Goal: Task Accomplishment & Management: Complete application form

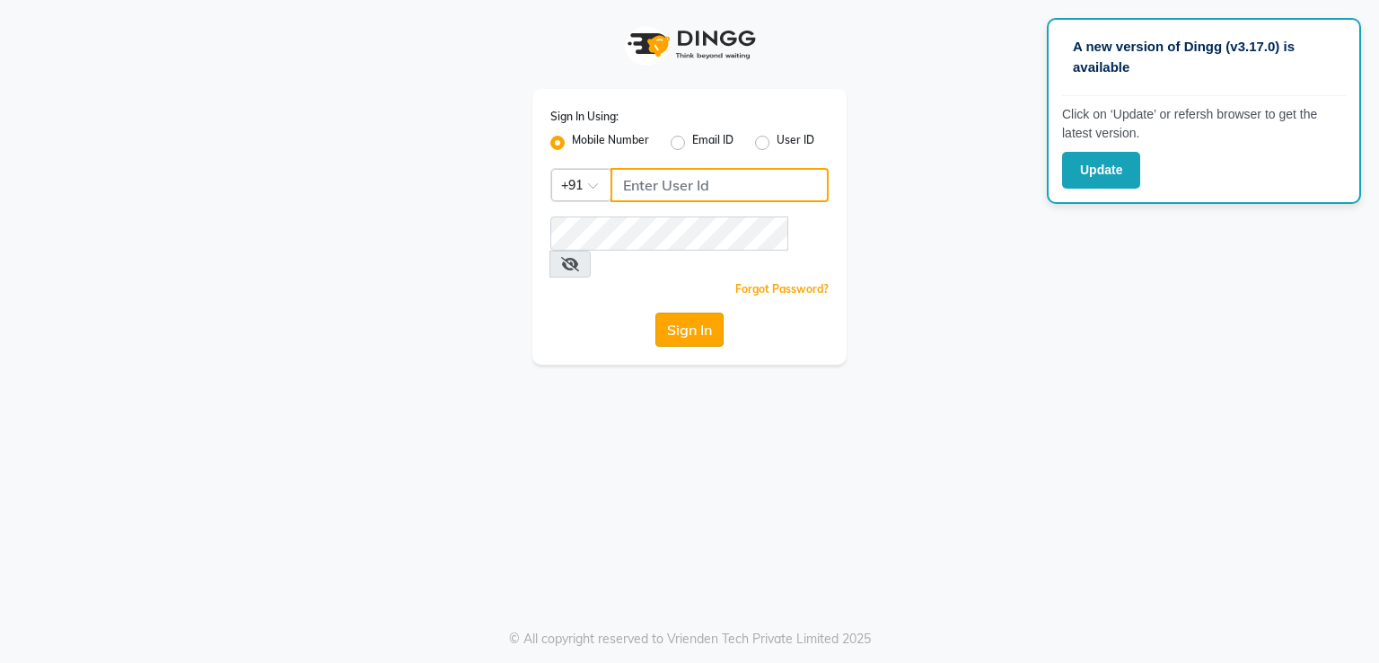
type input "7295029191"
click at [661, 312] on button "Sign In" at bounding box center [689, 329] width 68 height 34
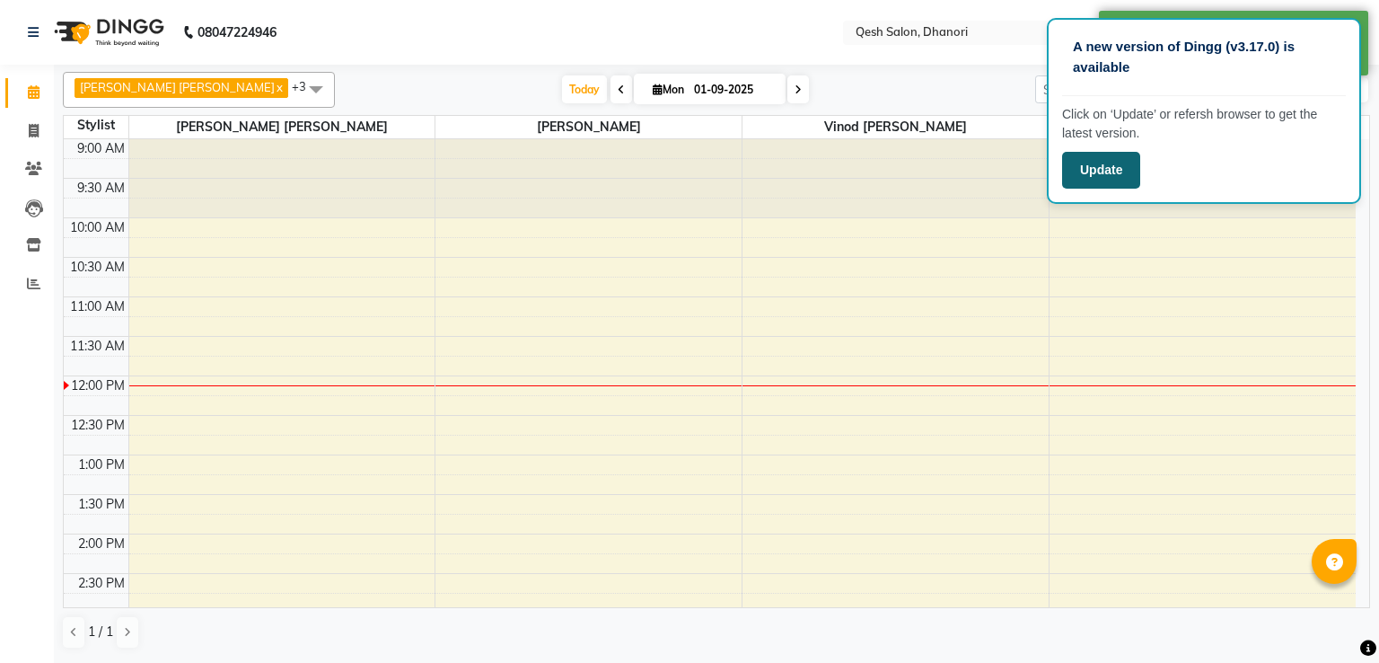
click at [1120, 159] on button "Update" at bounding box center [1101, 170] width 78 height 37
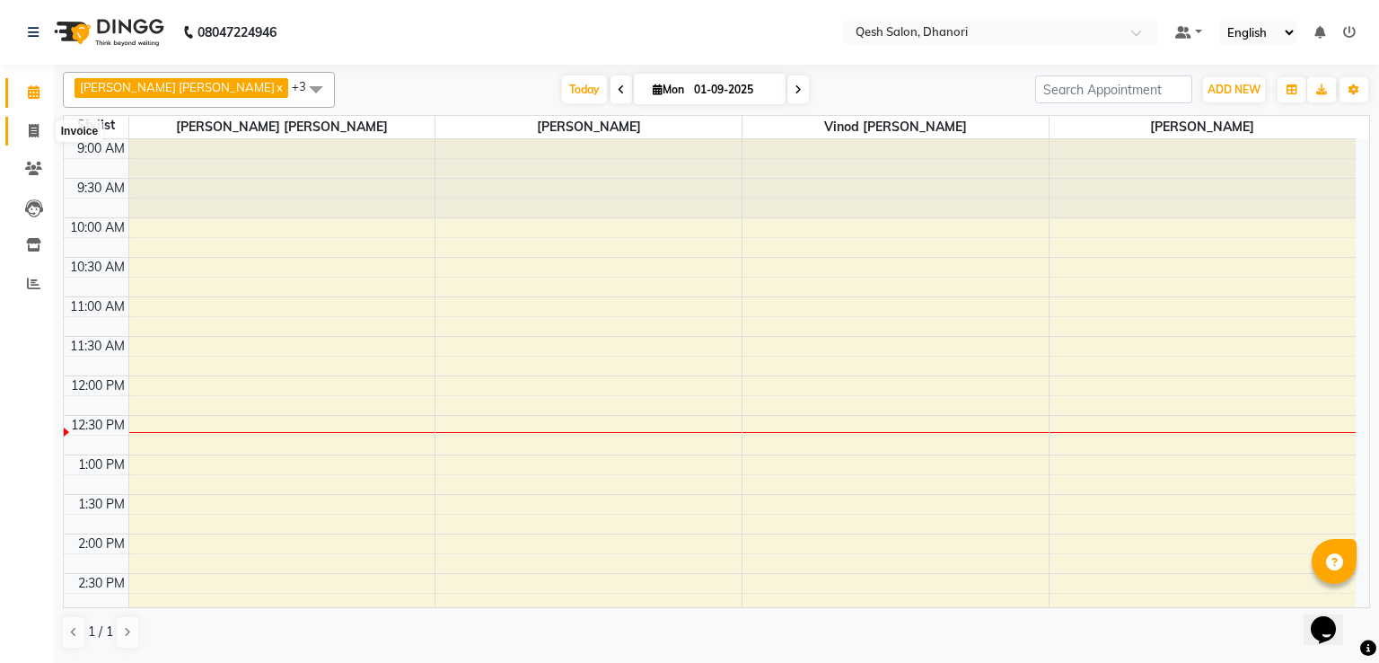
click at [22, 133] on span at bounding box center [33, 131] width 31 height 21
select select "service"
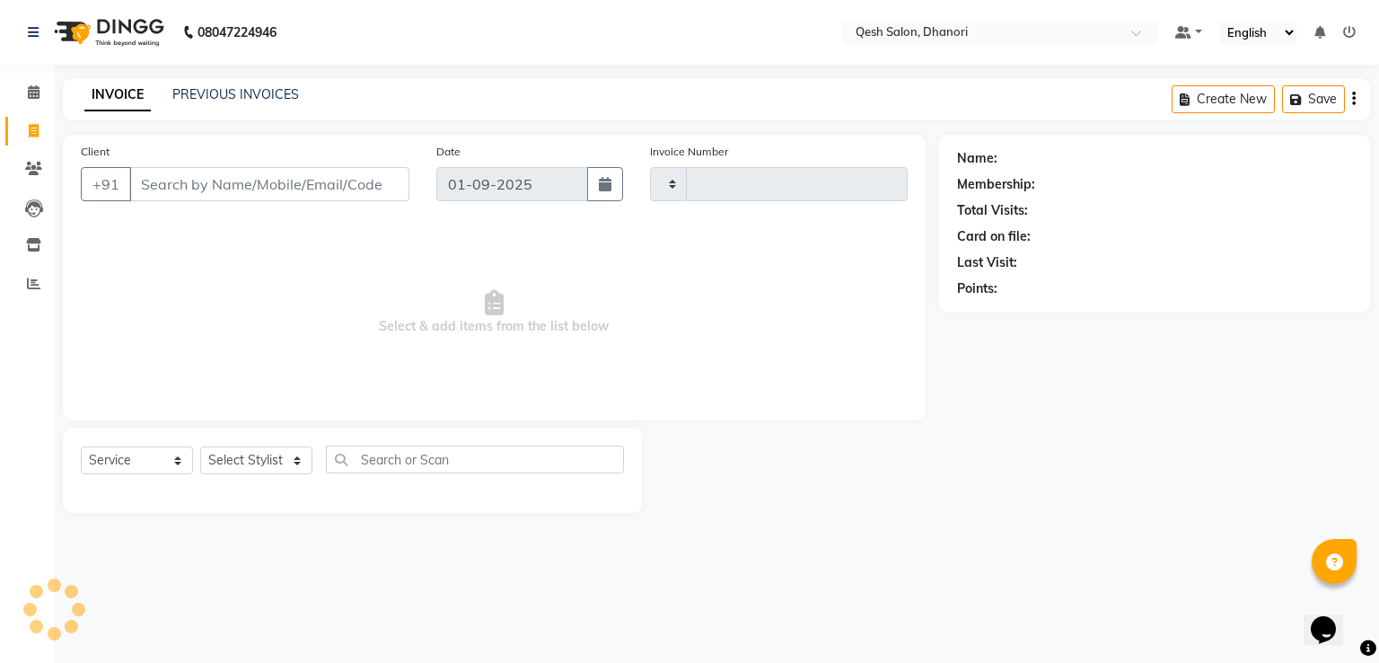
type input "0622"
select select "7641"
click at [155, 185] on input "Client" at bounding box center [269, 184] width 280 height 34
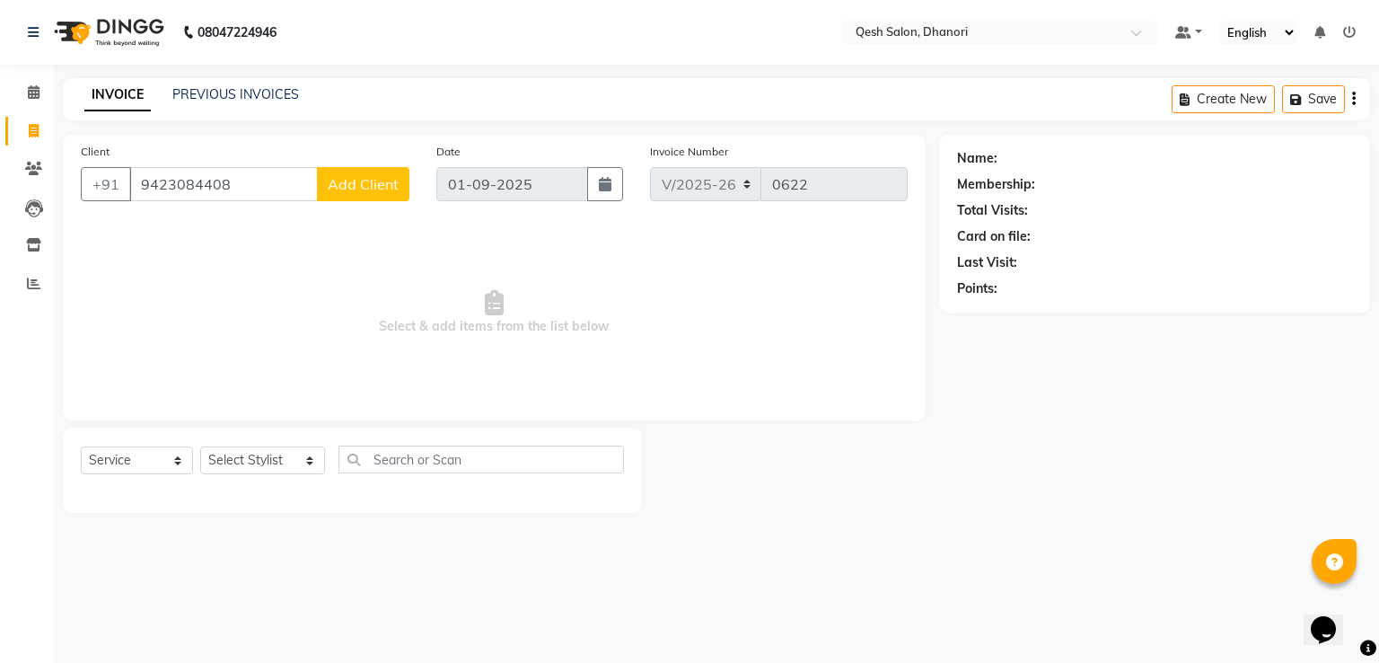
type input "9423084408"
click at [394, 180] on span "Add Client" at bounding box center [363, 184] width 71 height 18
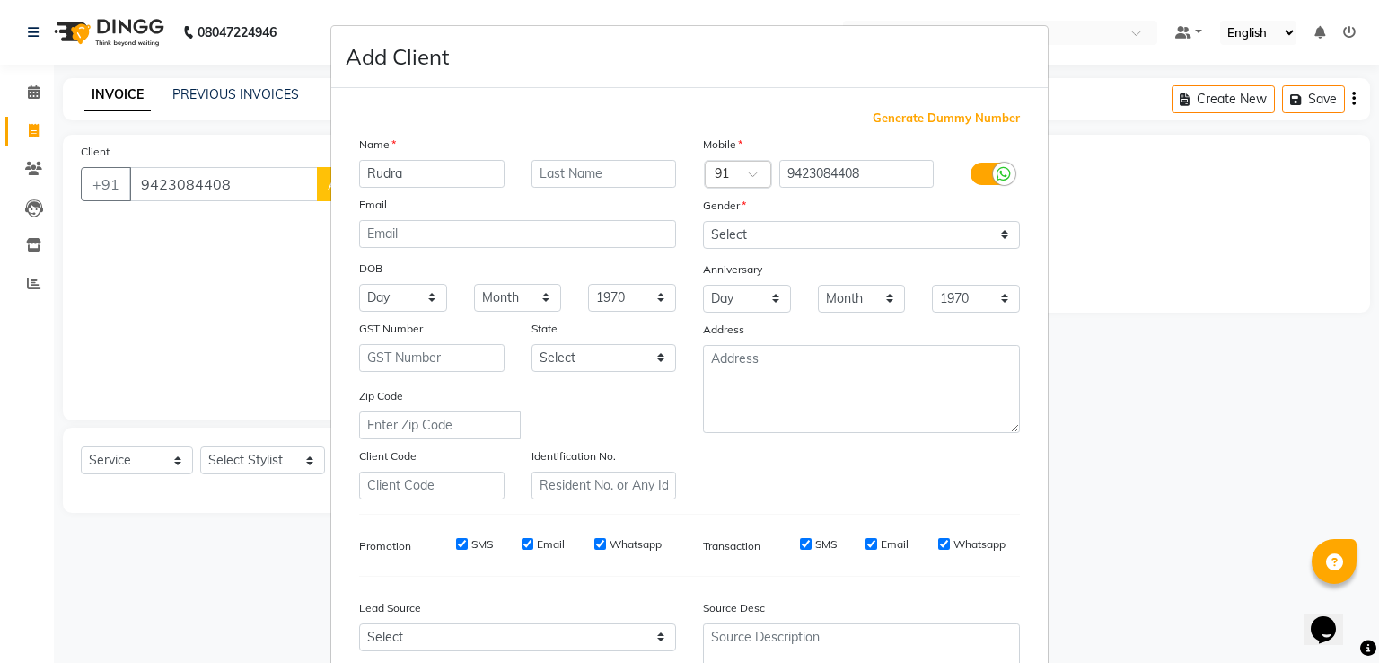
type input "Rudra"
click at [542, 176] on input "text" at bounding box center [604, 174] width 145 height 28
type input "g"
type input "G"
click at [740, 233] on select "Select Male Female Other Prefer Not To Say" at bounding box center [861, 235] width 317 height 28
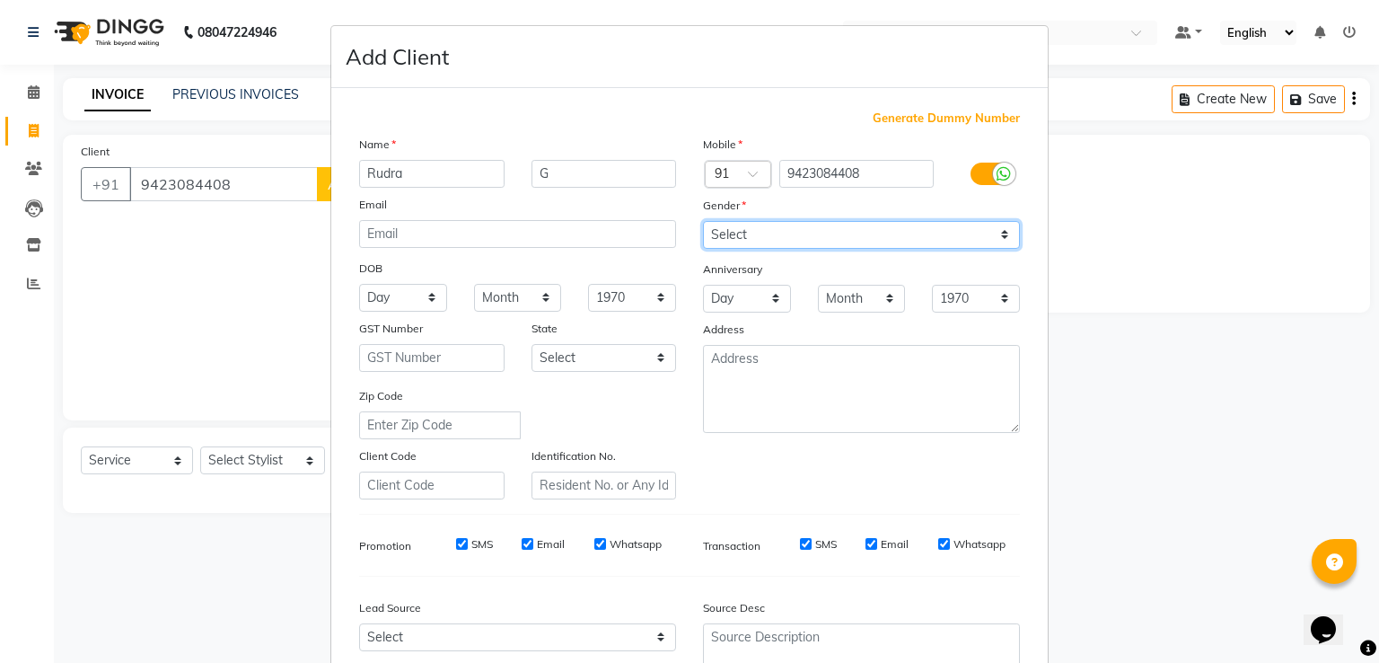
select select "male"
click at [703, 222] on select "Select Male Female Other Prefer Not To Say" at bounding box center [861, 235] width 317 height 28
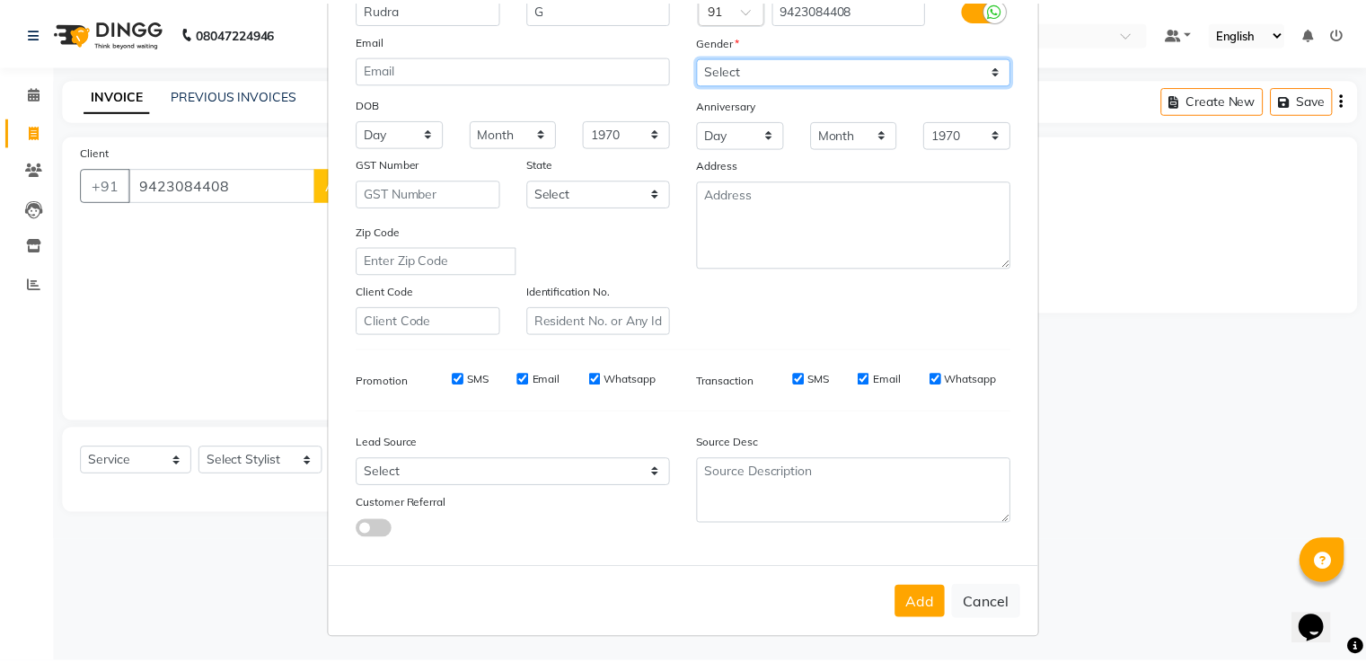
scroll to position [175, 0]
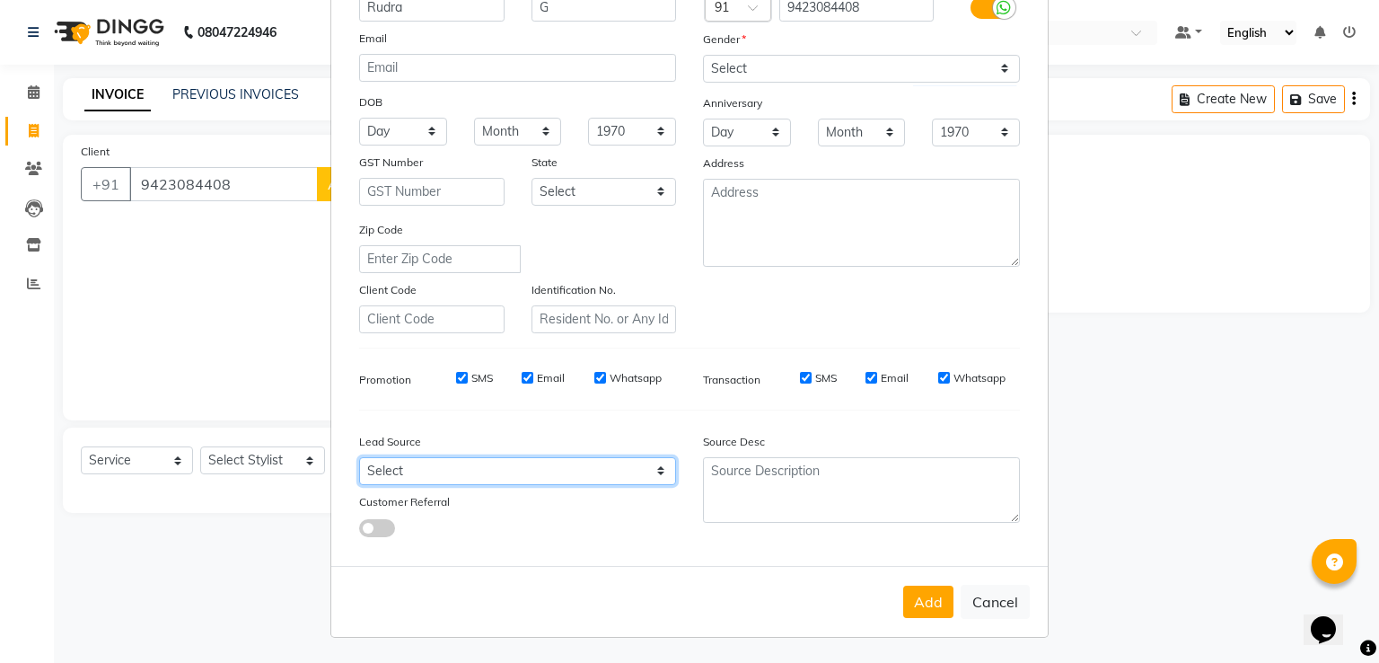
click at [591, 476] on select "Select Walk-in Referral Internet Friend Word of Mouth Advertisement Facebook Ju…" at bounding box center [517, 471] width 317 height 28
select select "51686"
click at [359, 457] on select "Select Walk-in Referral Internet Friend Word of Mouth Advertisement Facebook Ju…" at bounding box center [517, 471] width 317 height 28
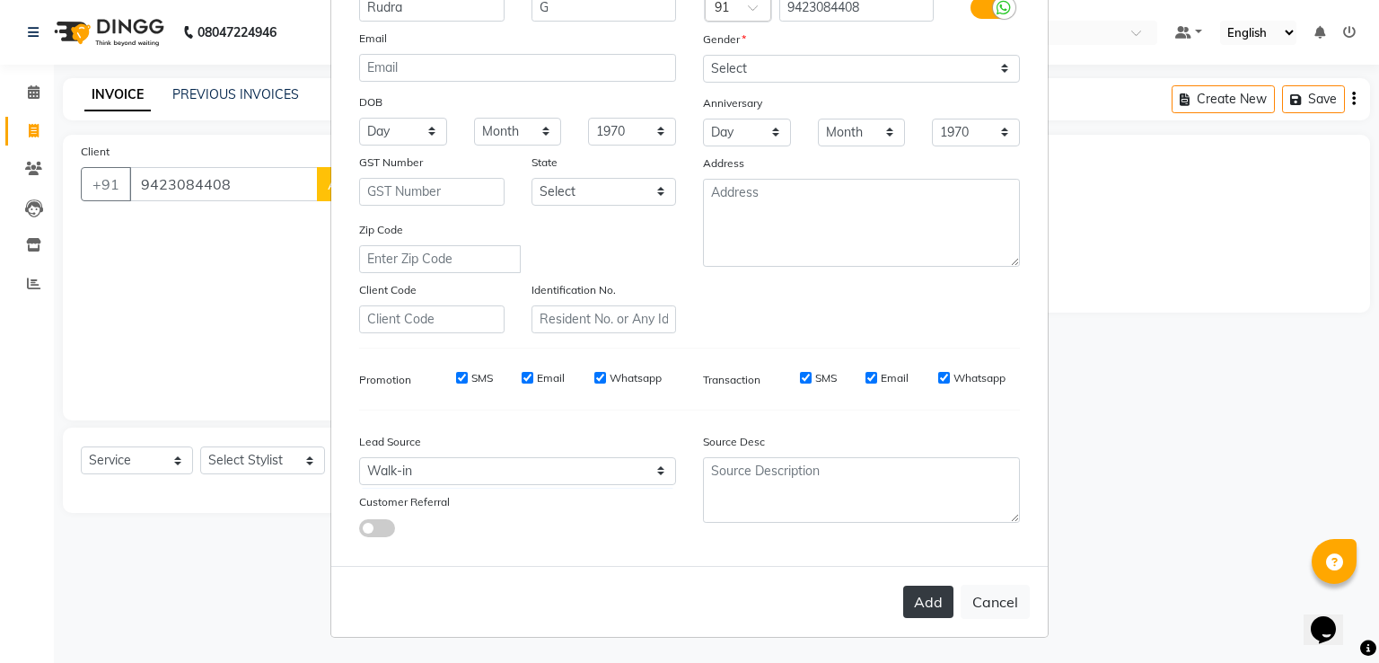
click at [931, 592] on button "Add" at bounding box center [928, 601] width 50 height 32
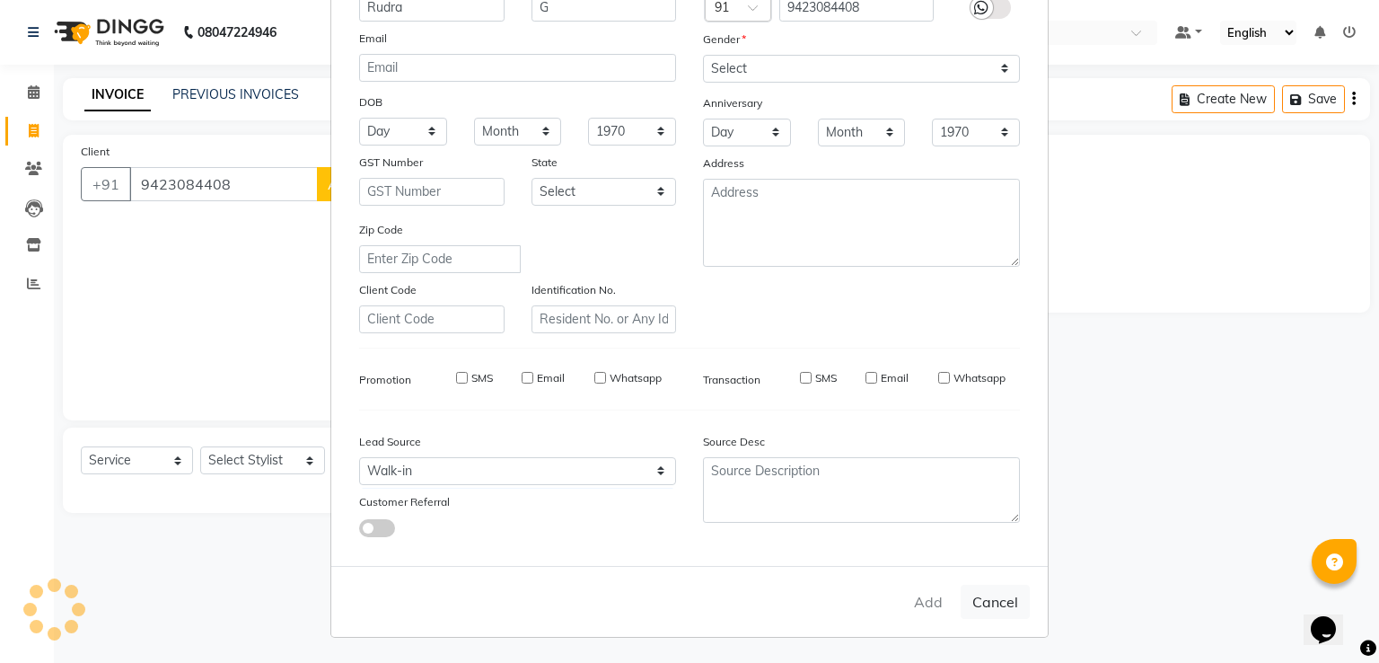
type input "94******08"
select select
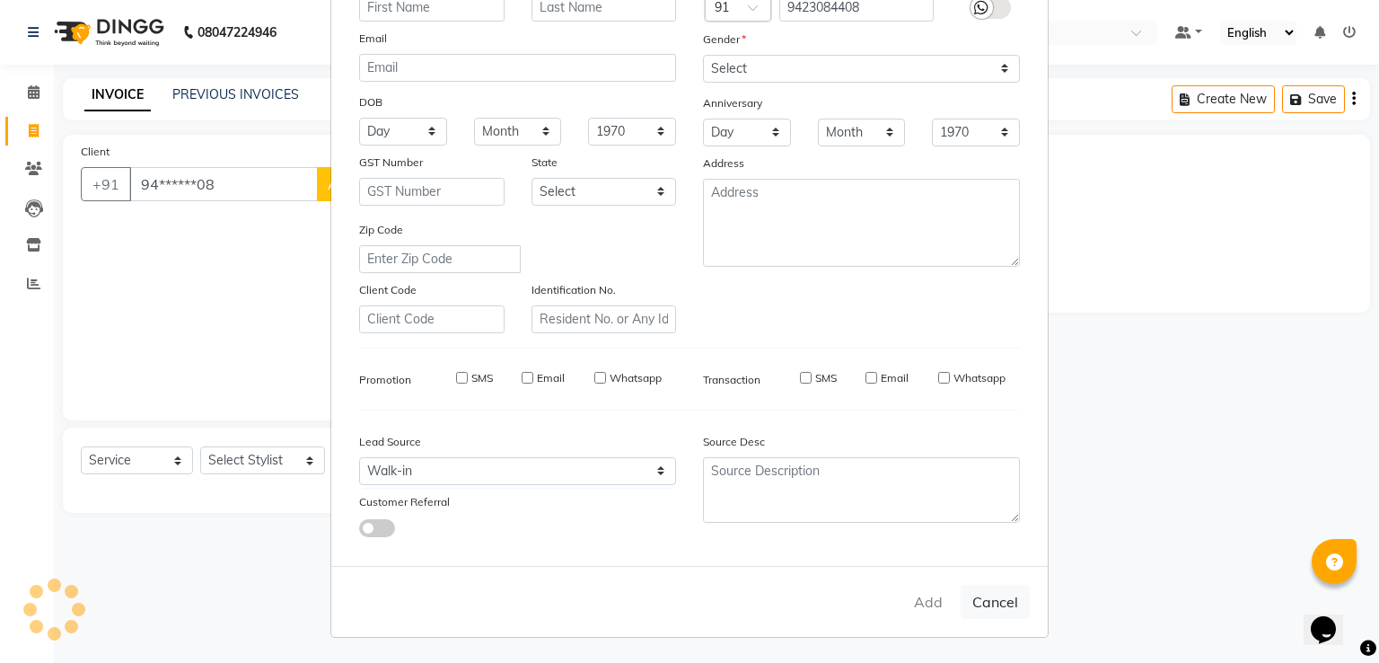
select select
checkbox input "false"
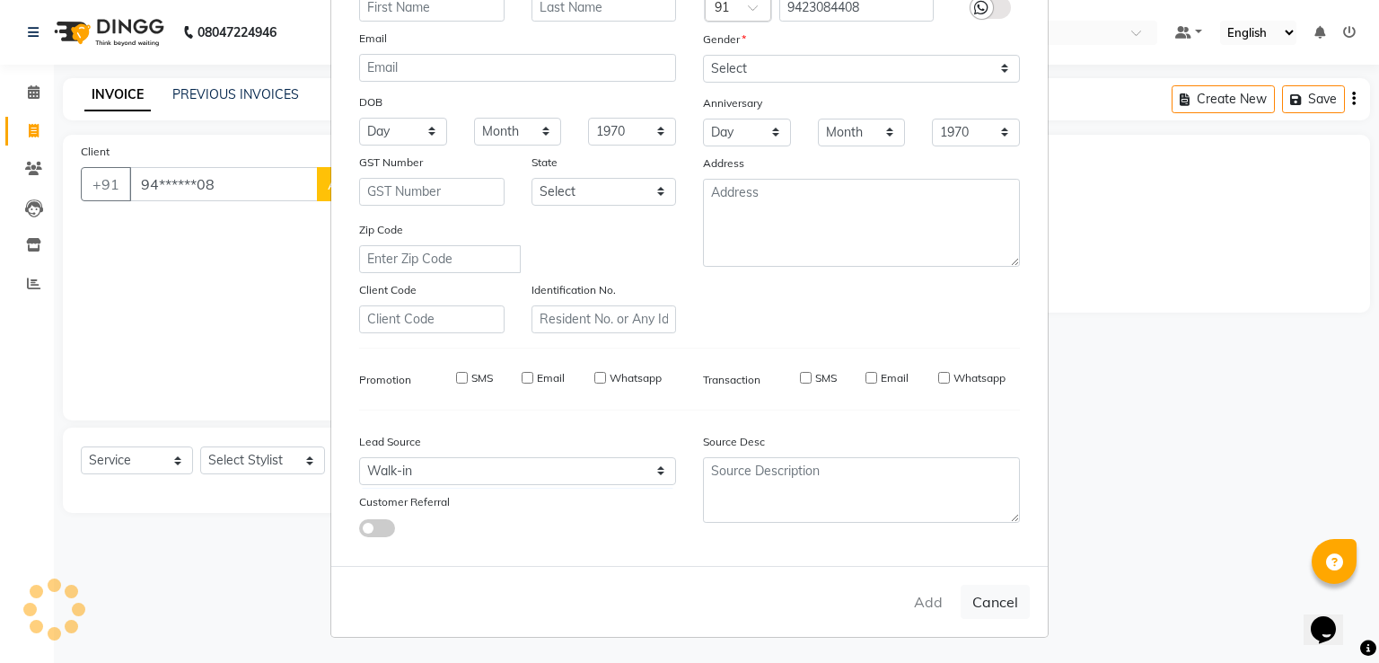
checkbox input "false"
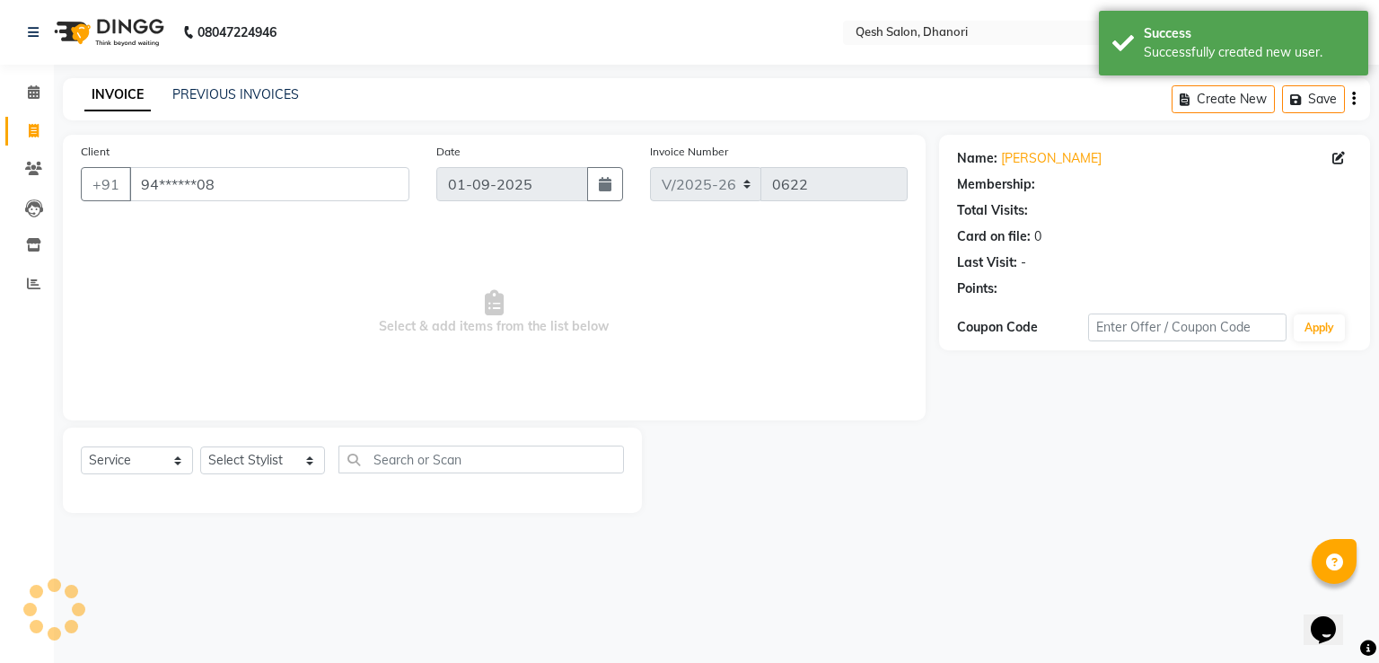
select select "1: Object"
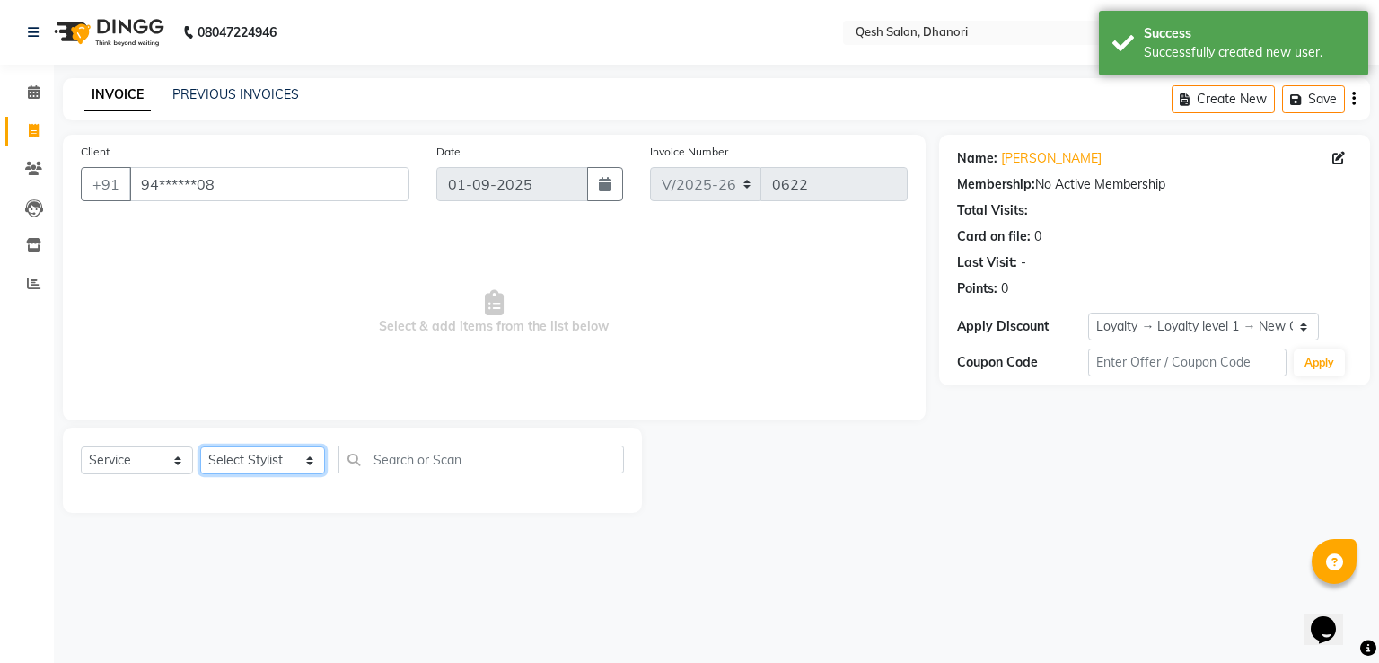
click at [277, 450] on select "Select Stylist Gagandeep Arora Harry Siril Anthony Poonam Swapnil Hunde Prashan…" at bounding box center [262, 460] width 125 height 28
select select "83742"
click at [200, 447] on select "Select Stylist Gagandeep Arora Harry Siril Anthony Poonam Swapnil Hunde Prashan…" at bounding box center [262, 460] width 125 height 28
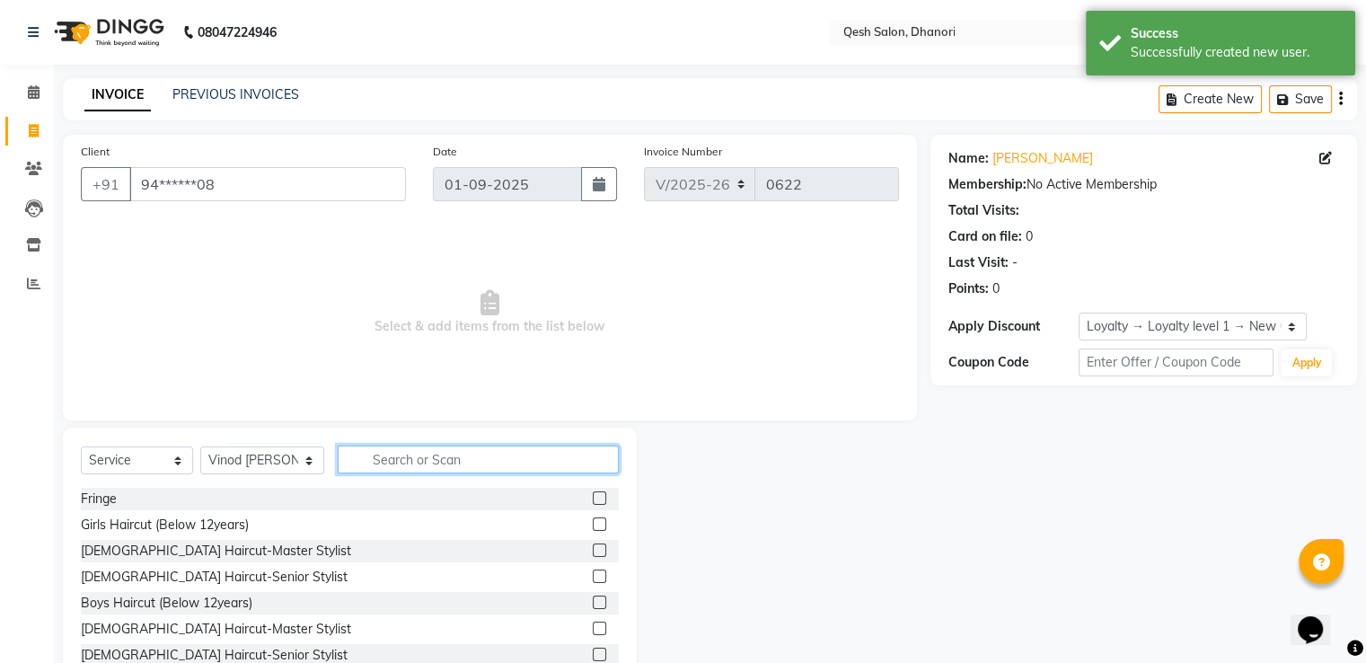
click at [365, 463] on input "text" at bounding box center [478, 459] width 280 height 28
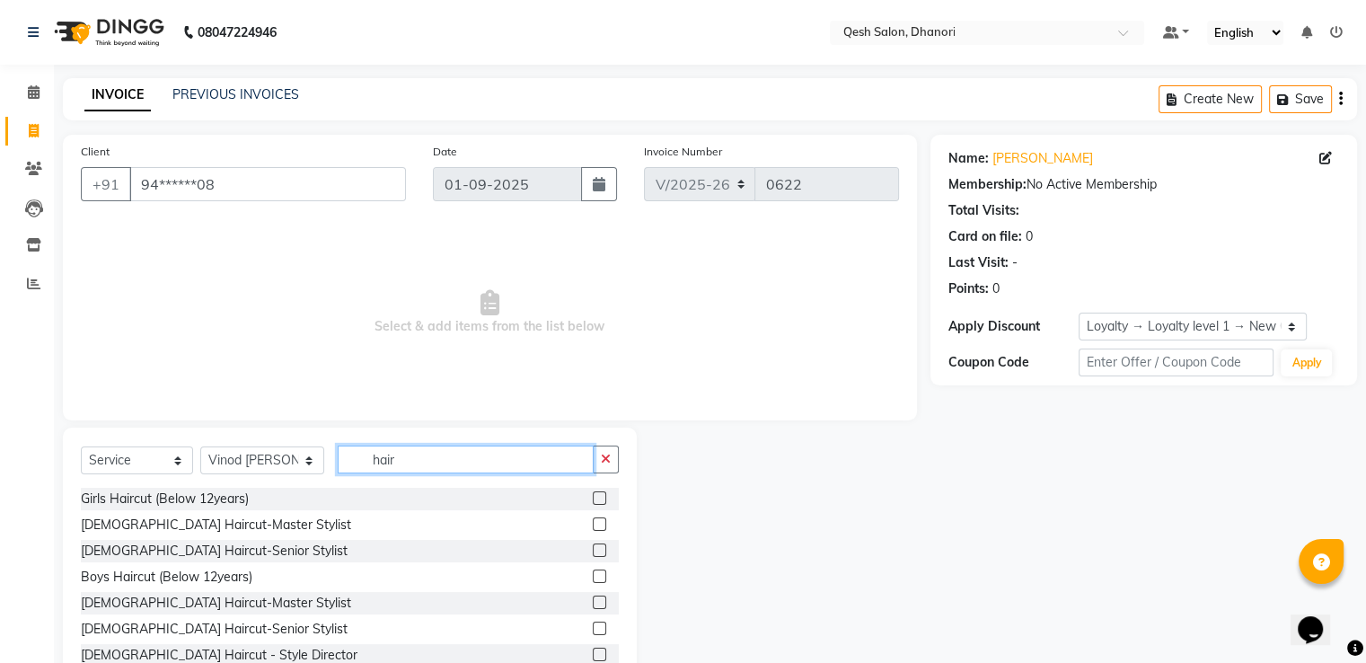
type input "hair"
click at [593, 626] on label at bounding box center [599, 627] width 13 height 13
click at [593, 626] on input "checkbox" at bounding box center [599, 629] width 12 height 12
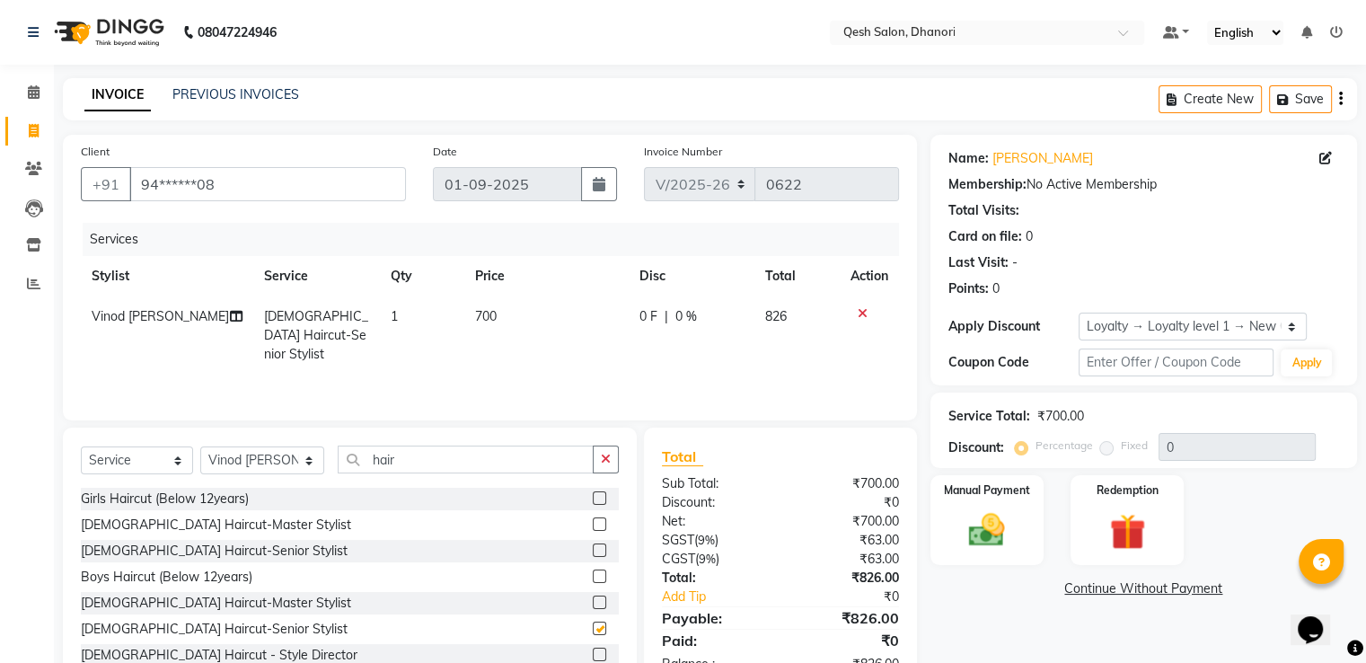
checkbox input "false"
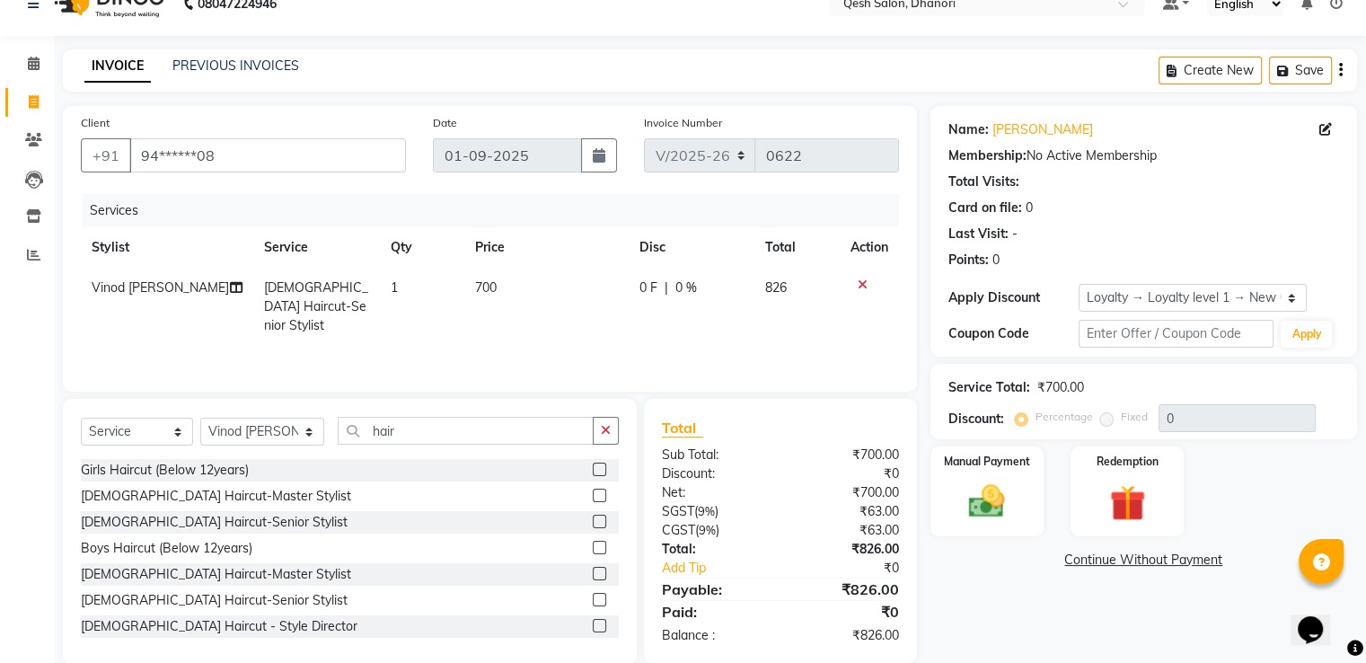
scroll to position [57, 0]
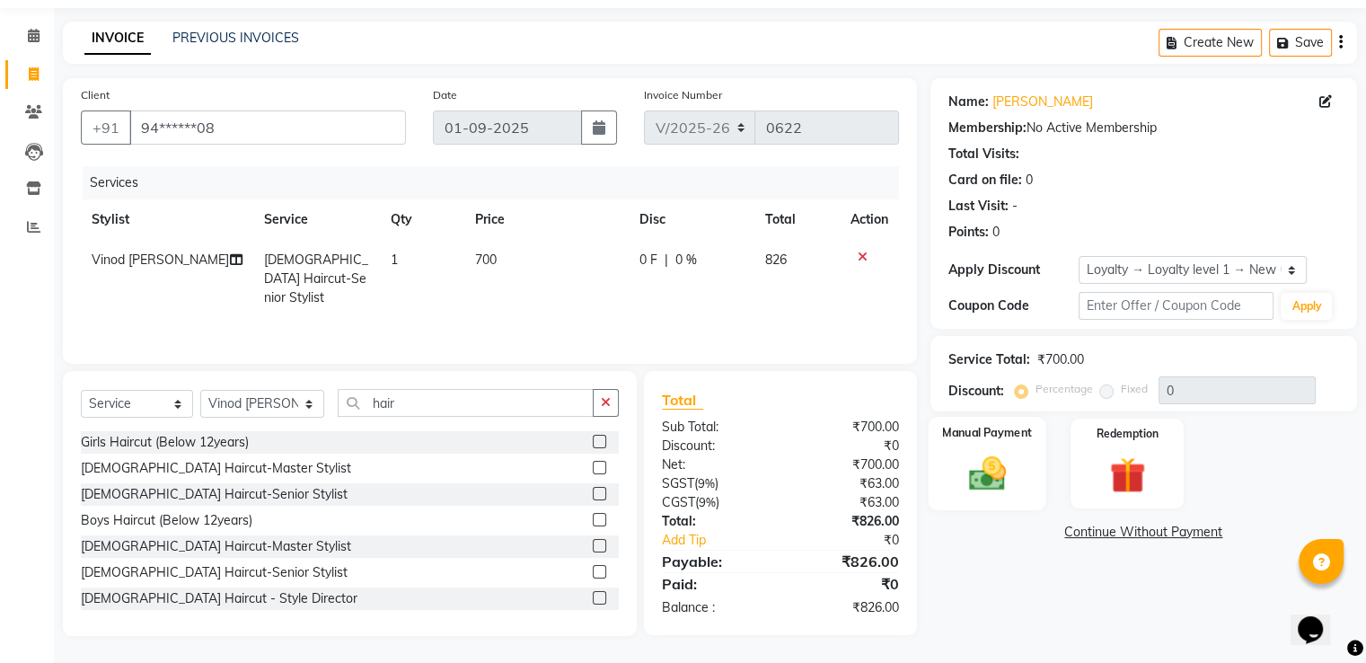
click at [984, 471] on img at bounding box center [986, 473] width 60 height 43
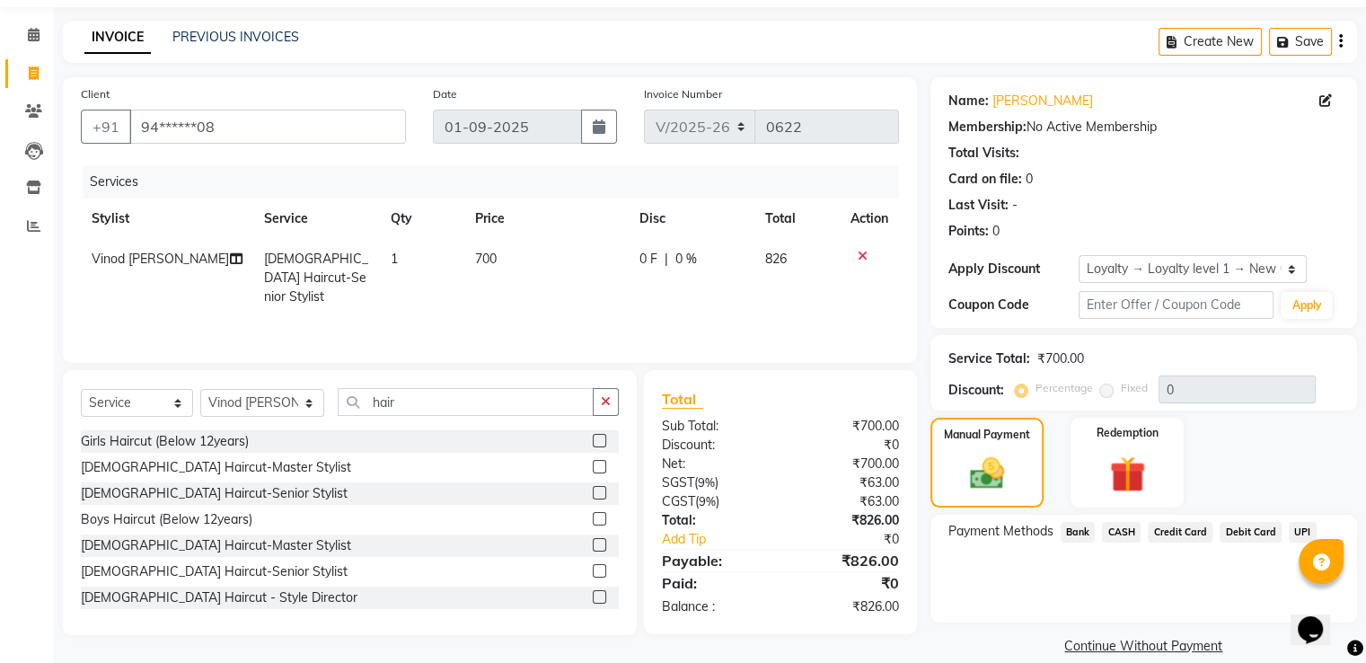
click at [859, 256] on icon at bounding box center [862, 256] width 10 height 13
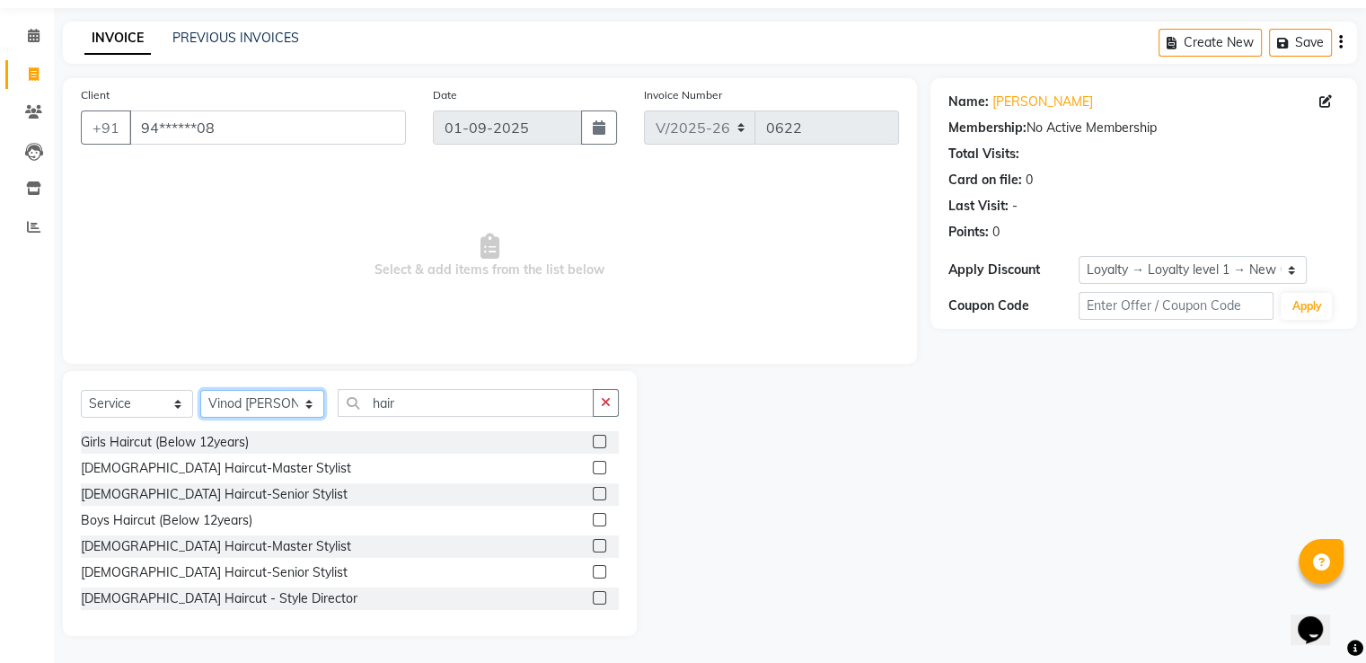
click at [295, 400] on select "Select Stylist Gagandeep Arora Harry Siril Anthony Poonam Swapnil Hunde Prashan…" at bounding box center [262, 404] width 124 height 28
select select "82426"
click at [200, 417] on select "Select Stylist Gagandeep Arora Harry Siril Anthony Poonam Swapnil Hunde Prashan…" at bounding box center [262, 404] width 124 height 28
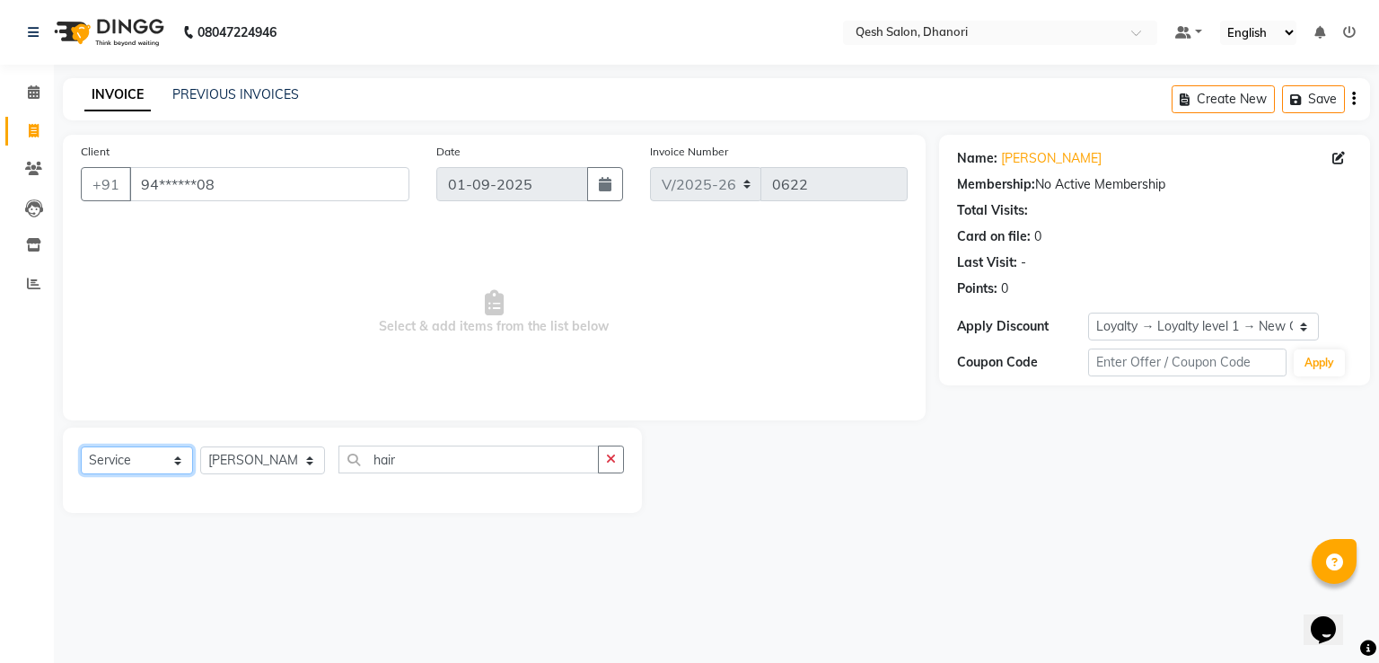
click at [160, 466] on select "Select Service Product Membership Package Voucher Prepaid Gift Card" at bounding box center [137, 460] width 112 height 28
click at [81, 447] on select "Select Service Product Membership Package Voucher Prepaid Gift Card" at bounding box center [137, 460] width 112 height 28
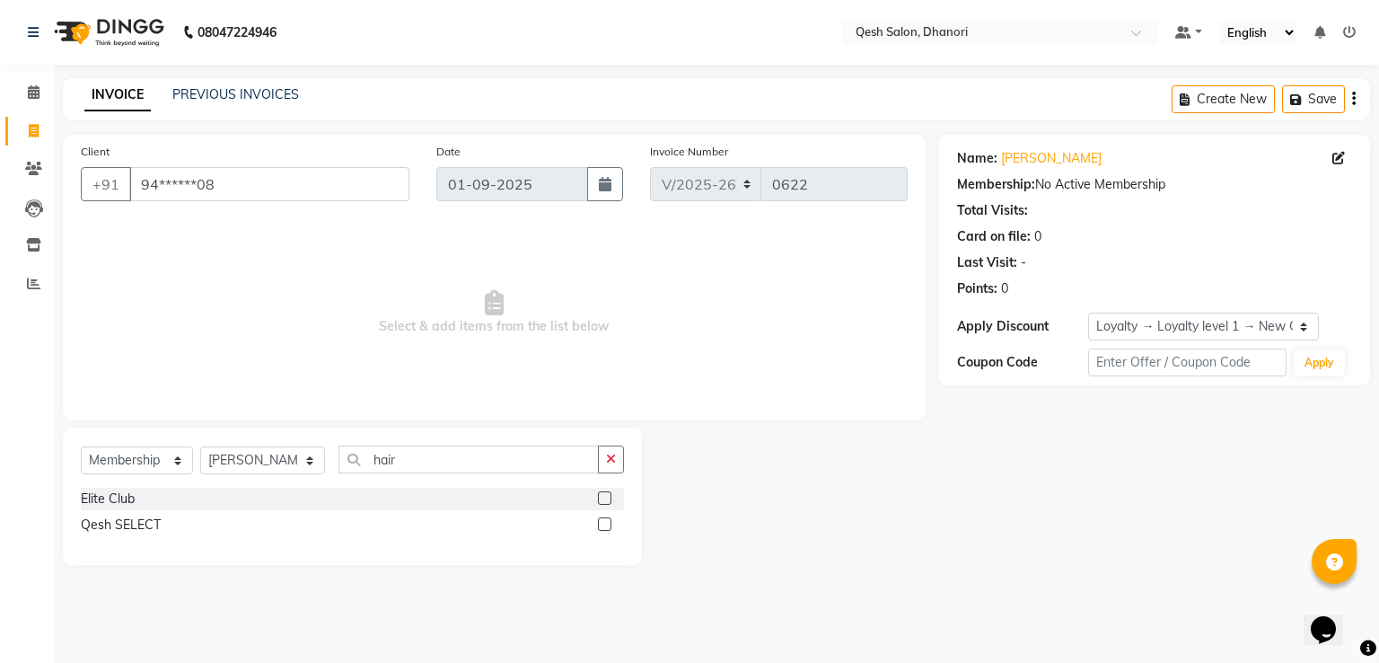
click at [604, 496] on label at bounding box center [604, 497] width 13 height 13
click at [604, 496] on input "checkbox" at bounding box center [604, 499] width 12 height 12
select select "select"
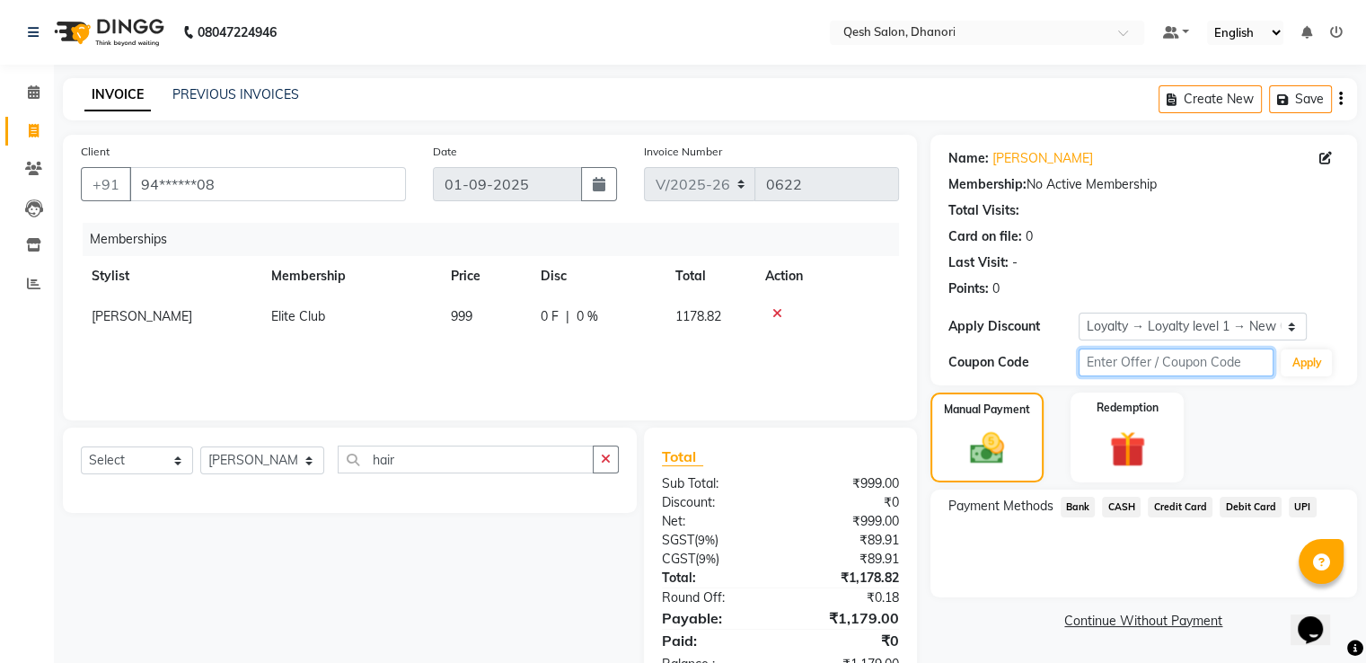
click at [1103, 360] on input "text" at bounding box center [1176, 362] width 196 height 28
type input "ec50"
click at [1310, 350] on button "Apply" at bounding box center [1305, 362] width 51 height 27
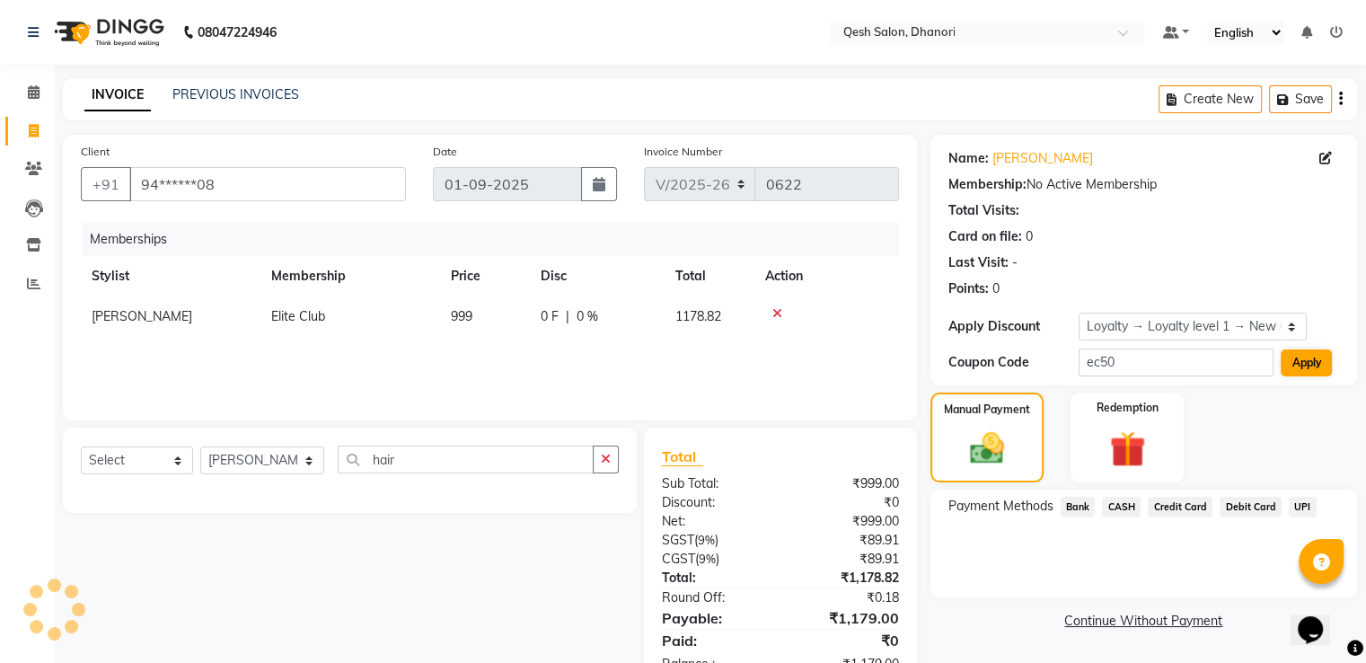
select select "0:"
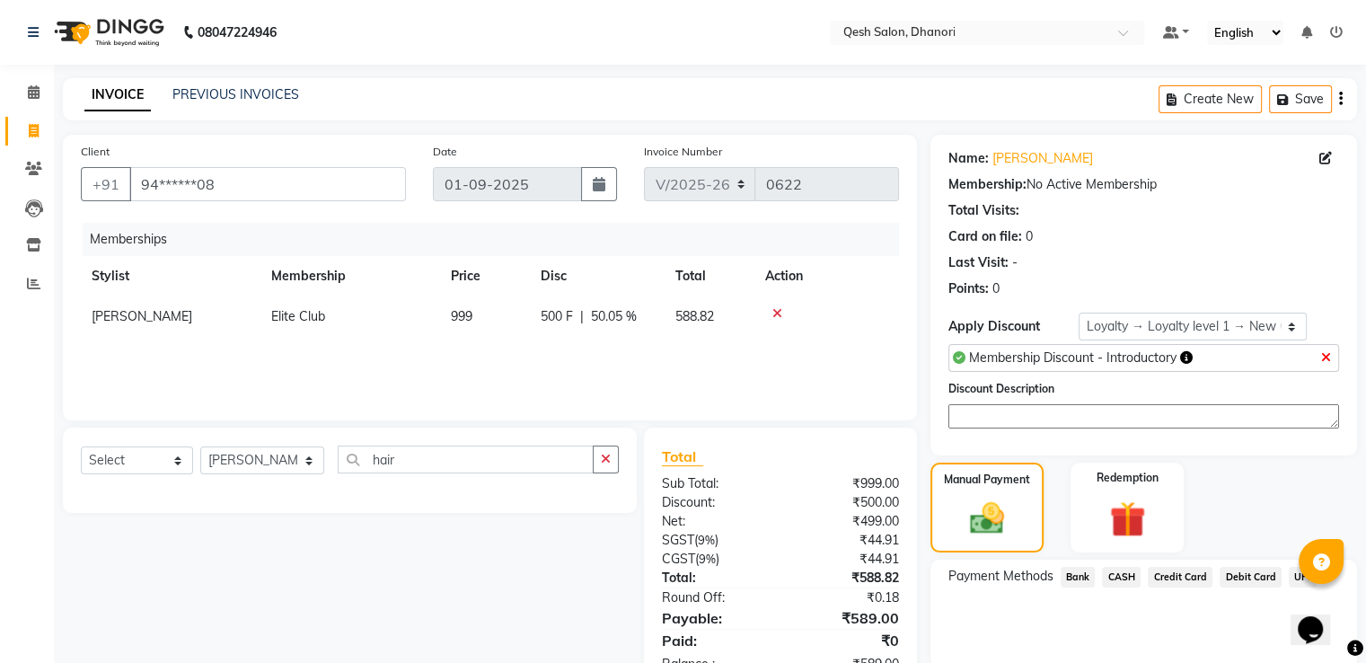
scroll to position [67, 0]
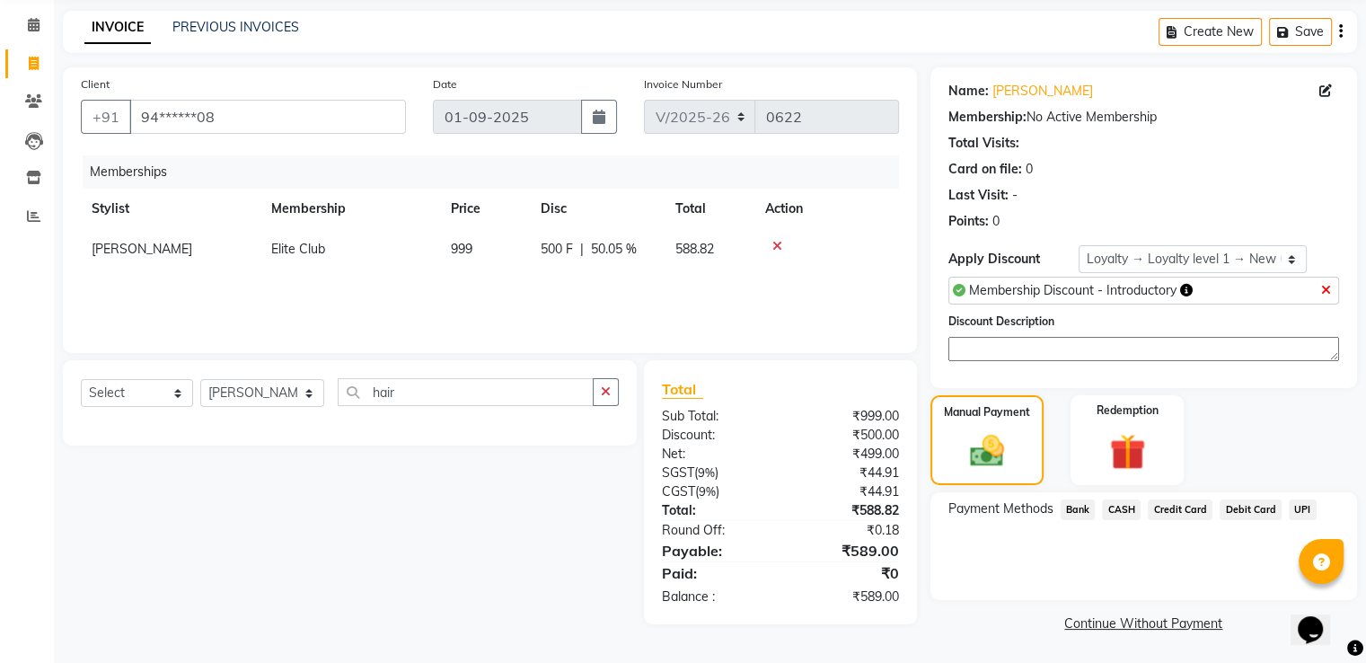
click at [1296, 511] on span "UPI" at bounding box center [1302, 509] width 28 height 21
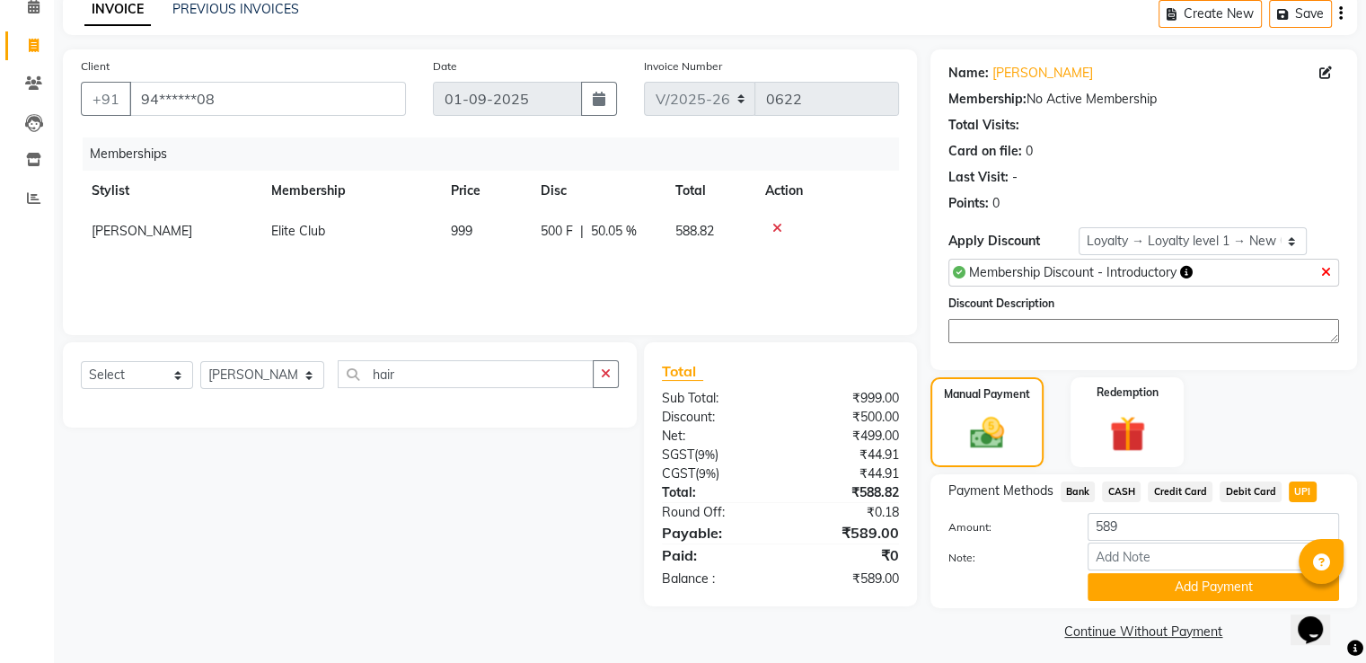
scroll to position [94, 0]
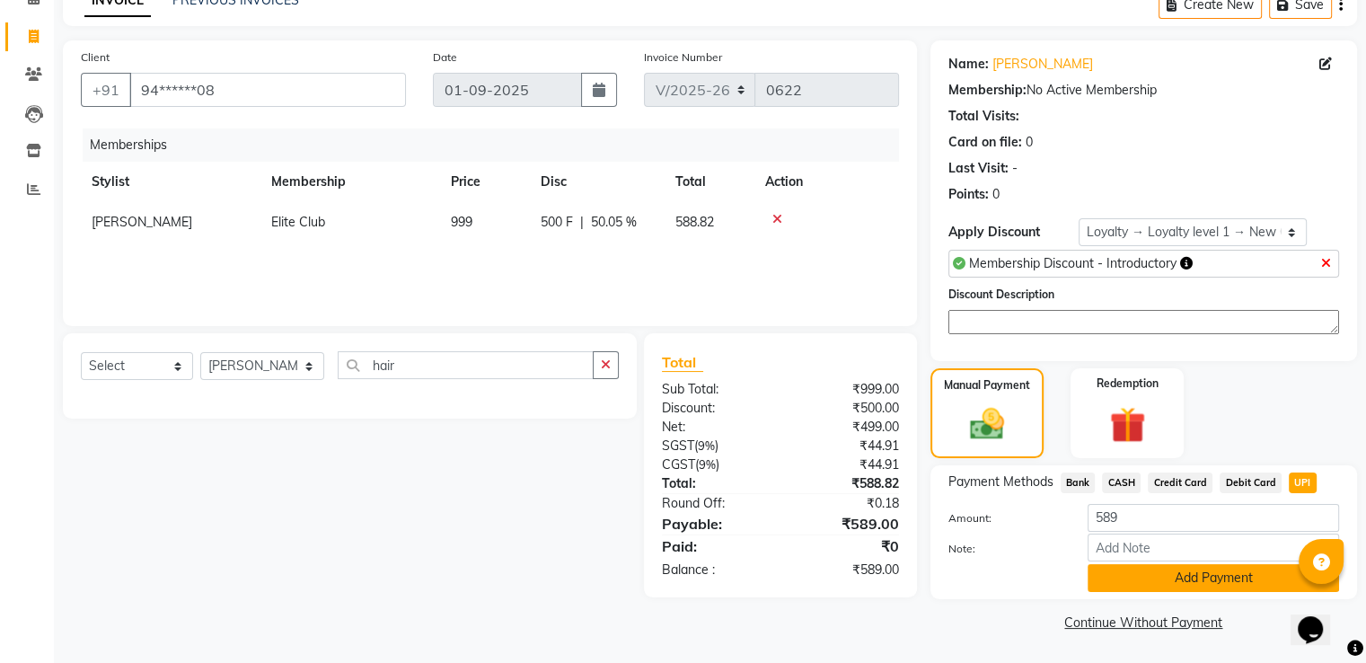
click at [1161, 576] on button "Add Payment" at bounding box center [1212, 578] width 251 height 28
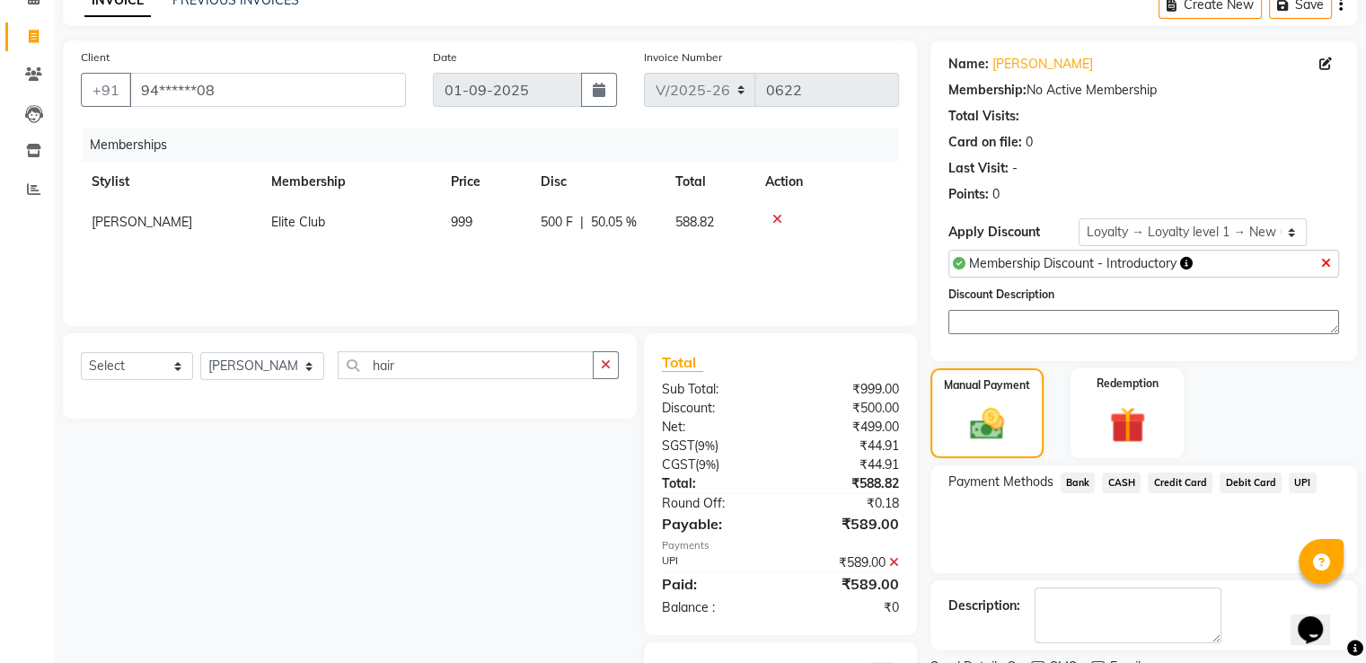
scroll to position [183, 0]
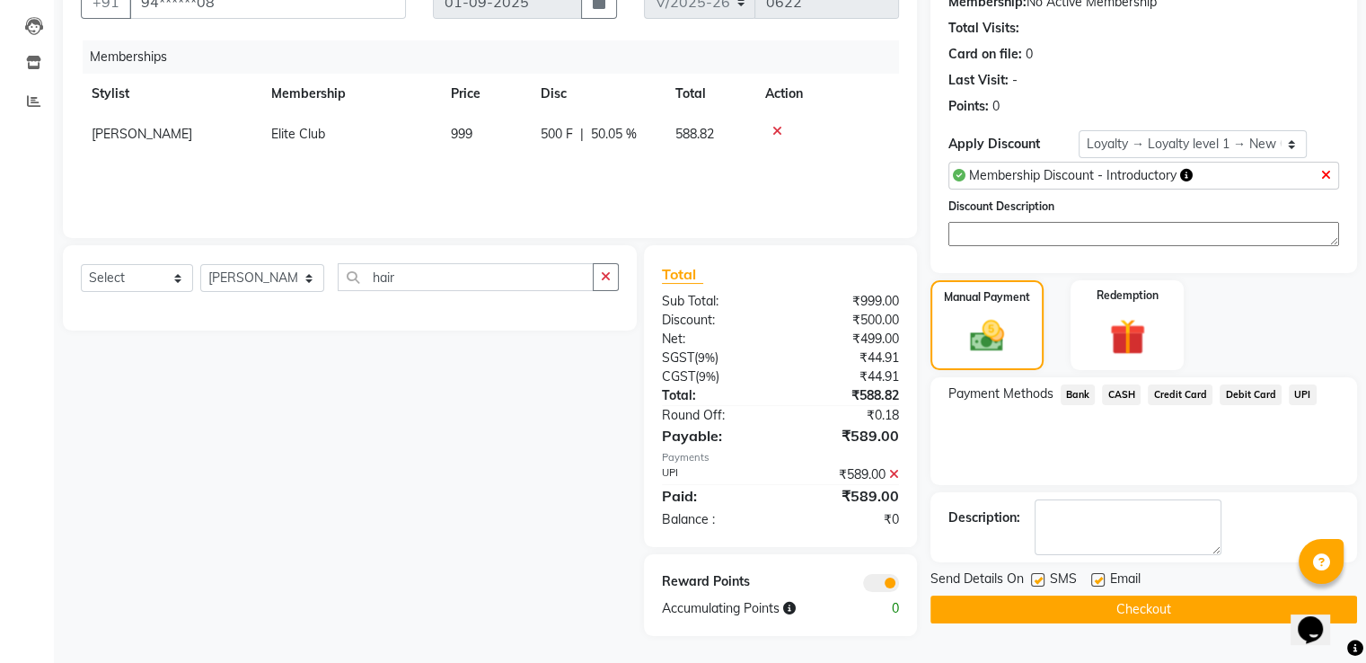
click at [1139, 605] on button "Checkout" at bounding box center [1143, 609] width 426 height 28
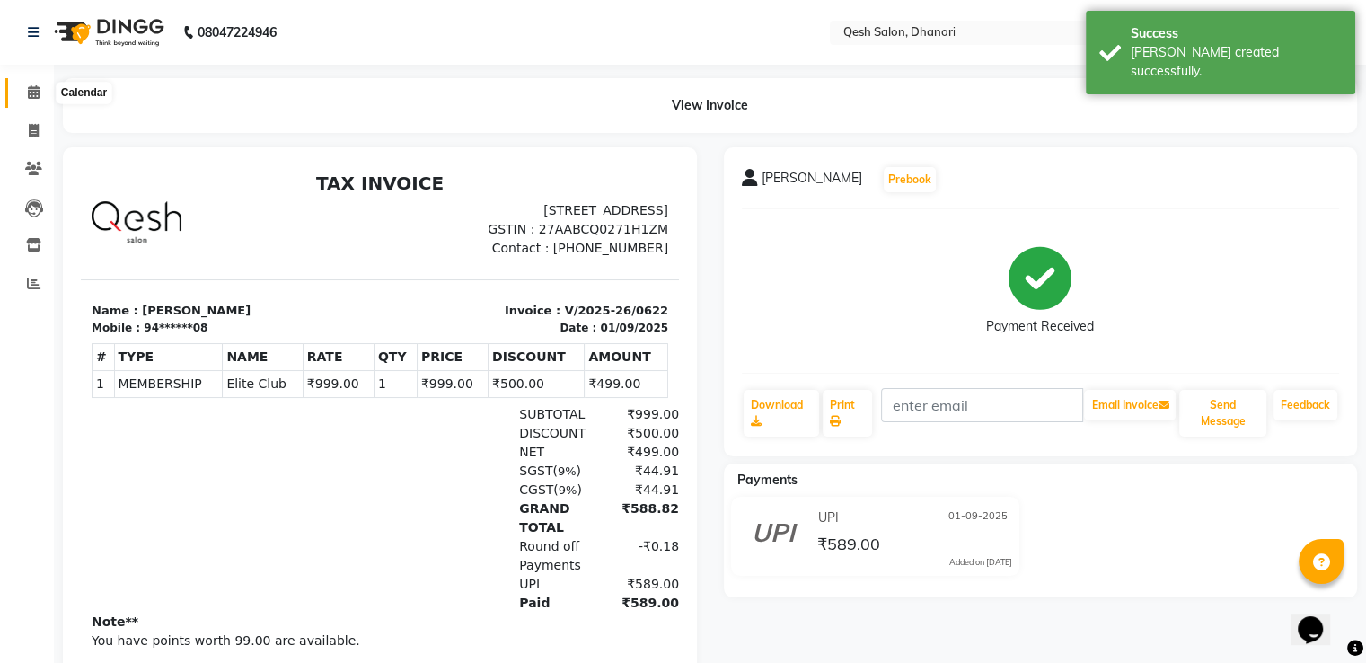
click at [36, 87] on icon at bounding box center [34, 91] width 12 height 13
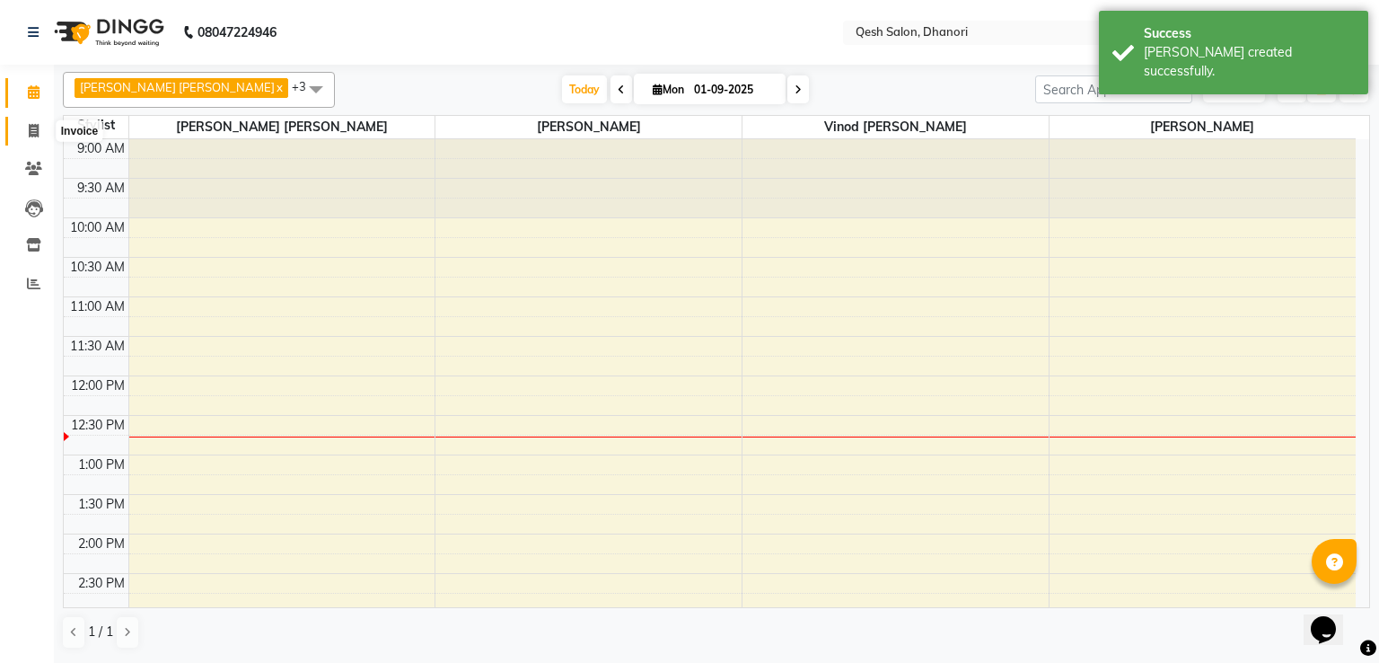
click at [29, 130] on icon at bounding box center [34, 130] width 10 height 13
select select "7641"
select select "service"
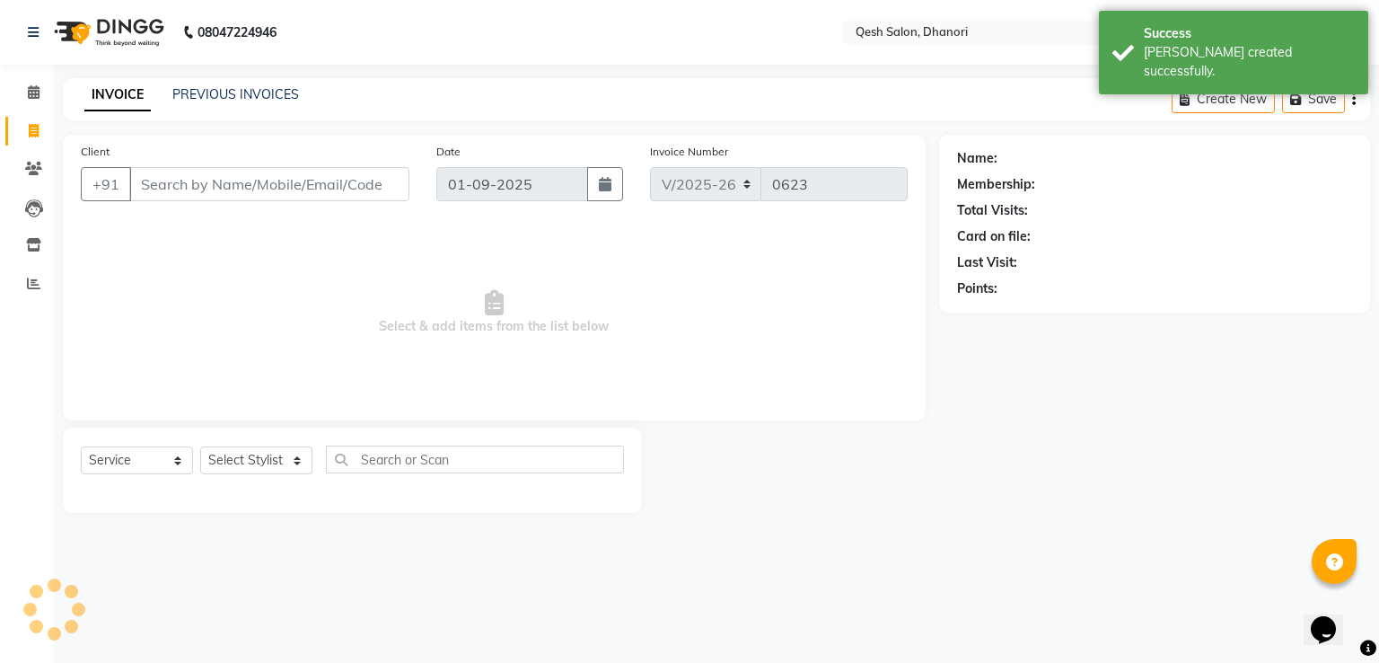
click at [166, 191] on input "Client" at bounding box center [269, 184] width 280 height 34
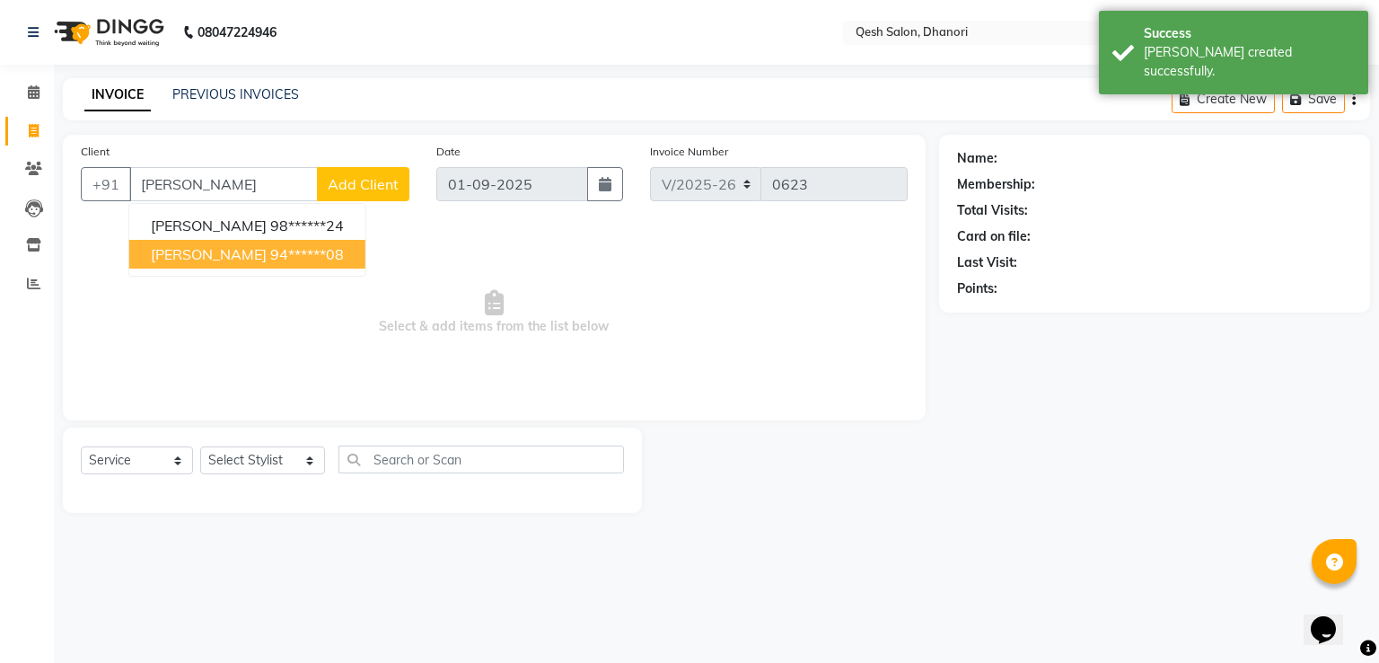
click at [182, 266] on button "Rudra G 94******08" at bounding box center [247, 254] width 236 height 29
type input "94******08"
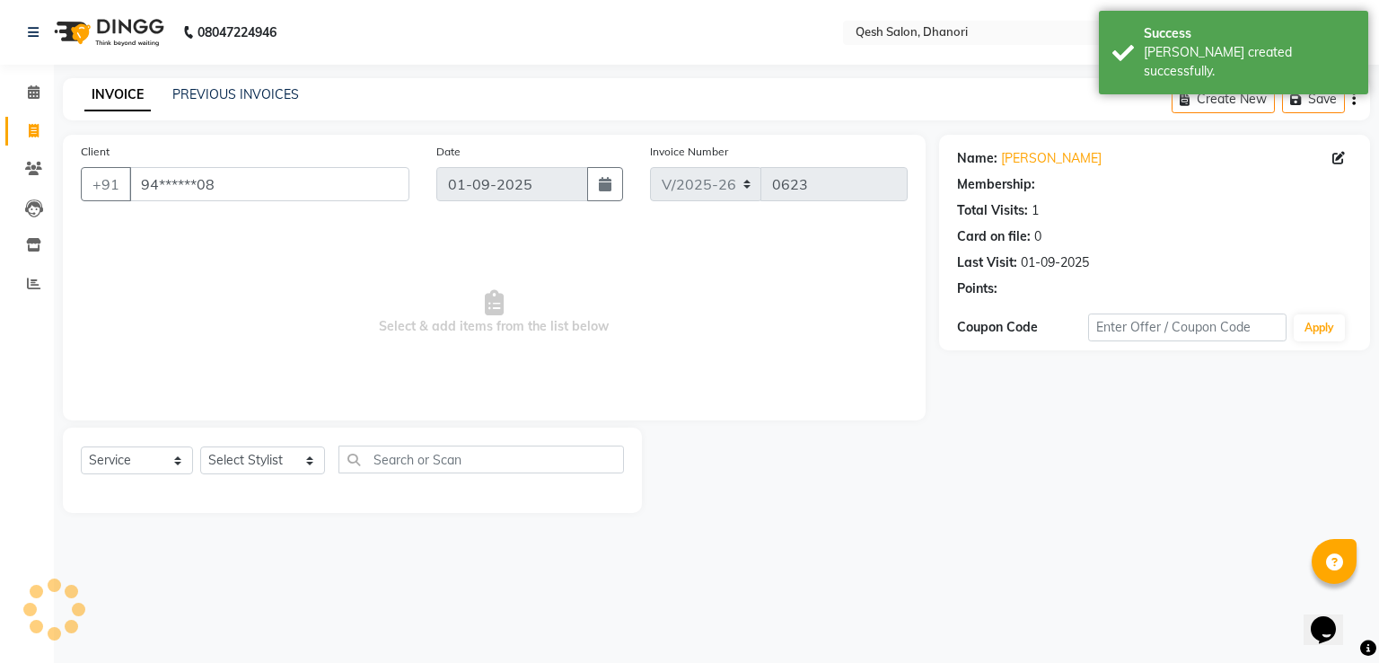
select select "2: Object"
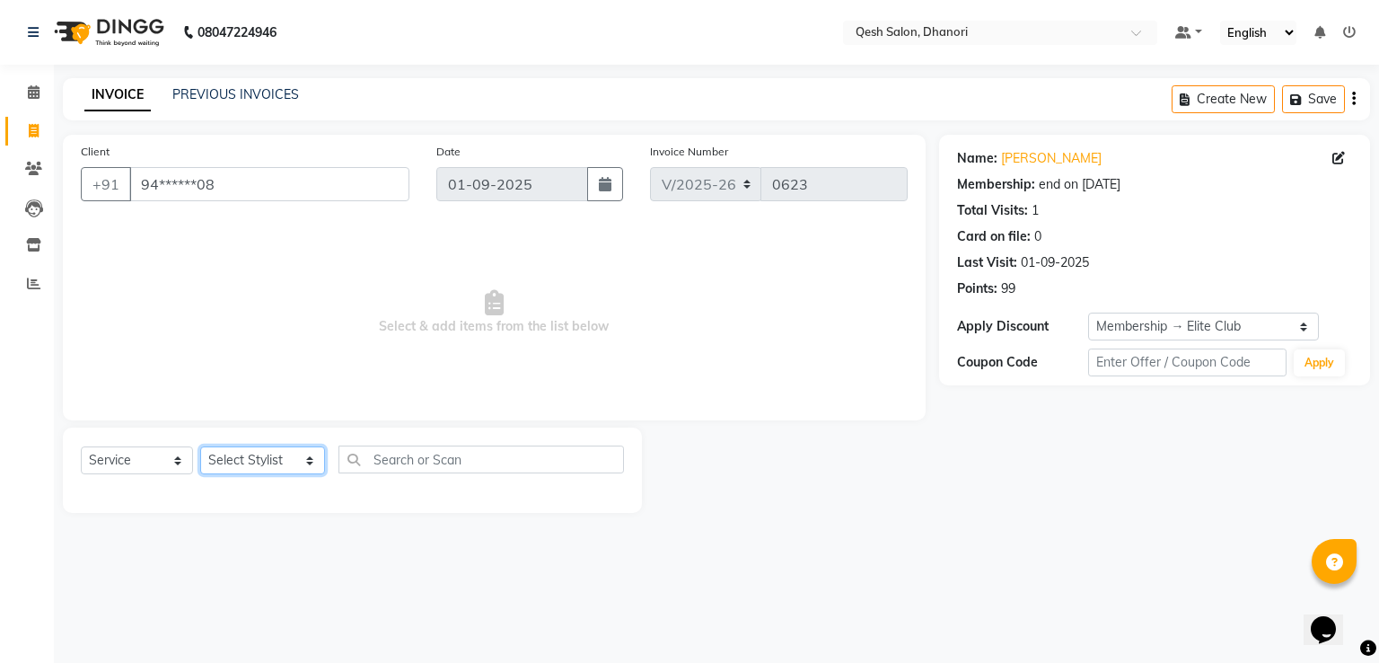
click at [297, 464] on select "Select Stylist Gagandeep Arora Harry Siril Anthony Poonam Swapnil Hunde Prashan…" at bounding box center [262, 460] width 125 height 28
select select "83742"
click at [200, 447] on select "Select Stylist Gagandeep Arora Harry Siril Anthony Poonam Swapnil Hunde Prashan…" at bounding box center [262, 460] width 125 height 28
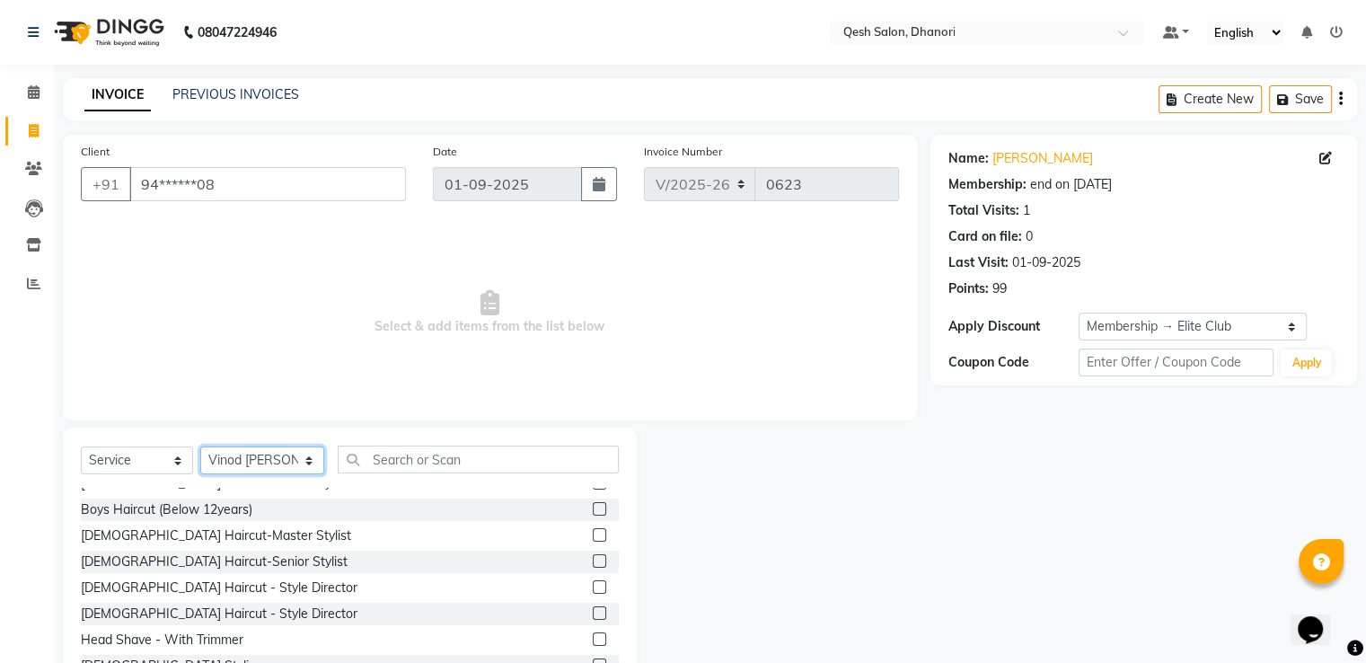
scroll to position [110, 0]
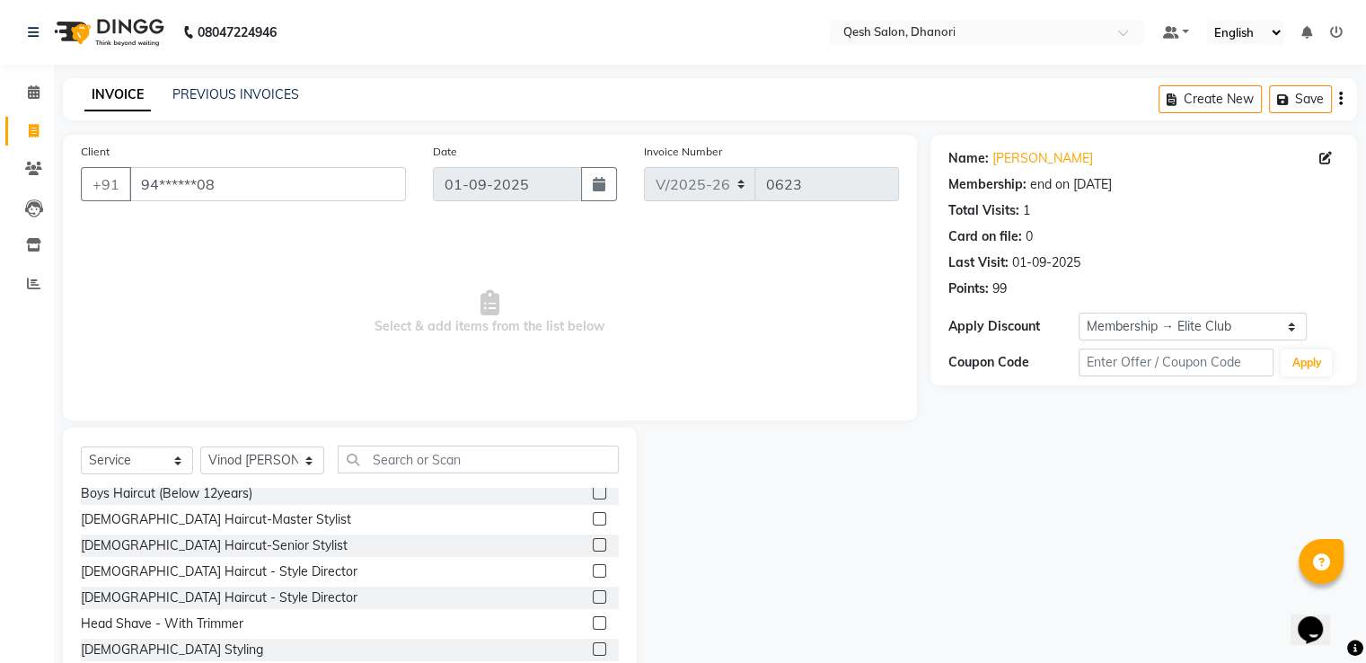
click at [593, 543] on label at bounding box center [599, 544] width 13 height 13
click at [593, 543] on input "checkbox" at bounding box center [599, 546] width 12 height 12
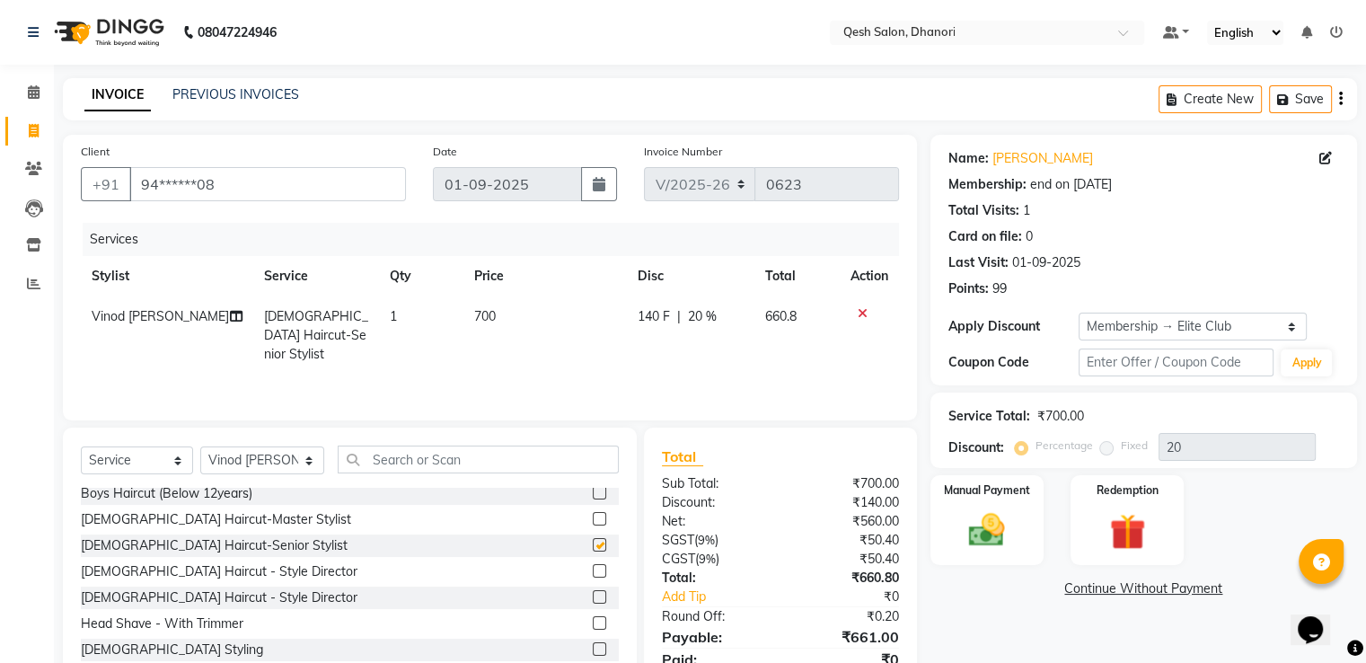
checkbox input "false"
click at [971, 491] on label "Manual Payment" at bounding box center [987, 488] width 90 height 17
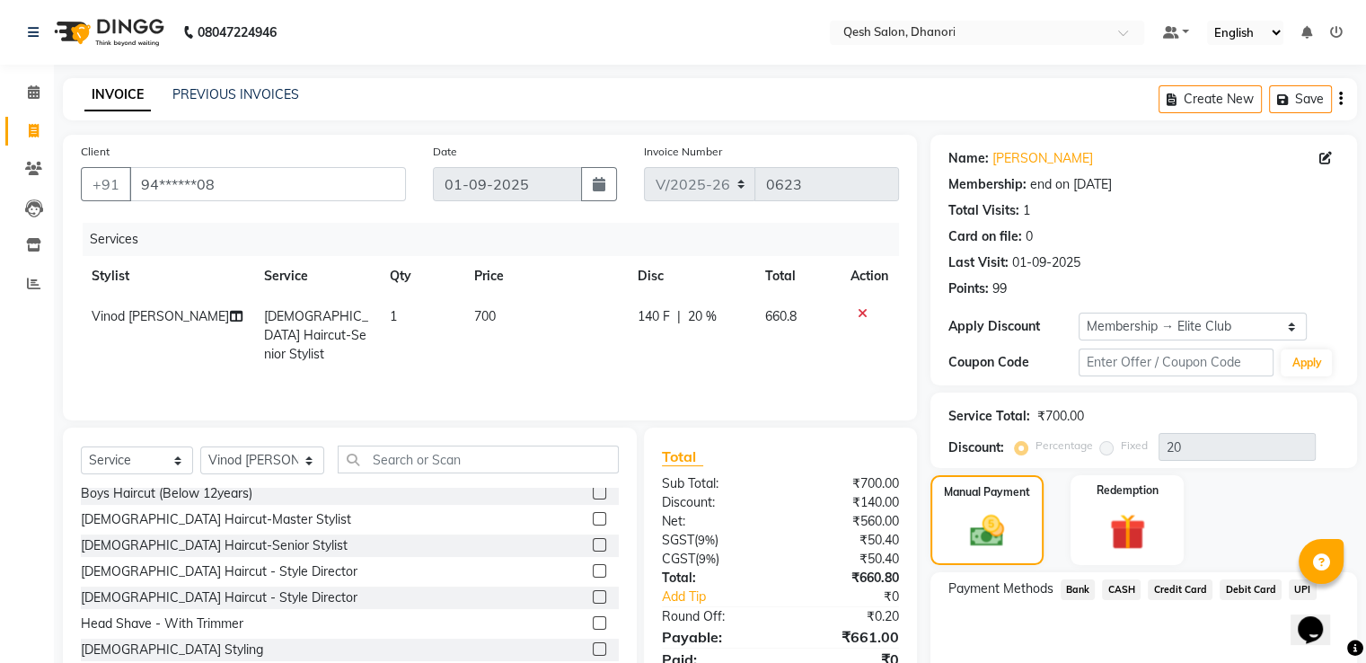
click at [1289, 586] on span "UPI" at bounding box center [1302, 589] width 28 height 21
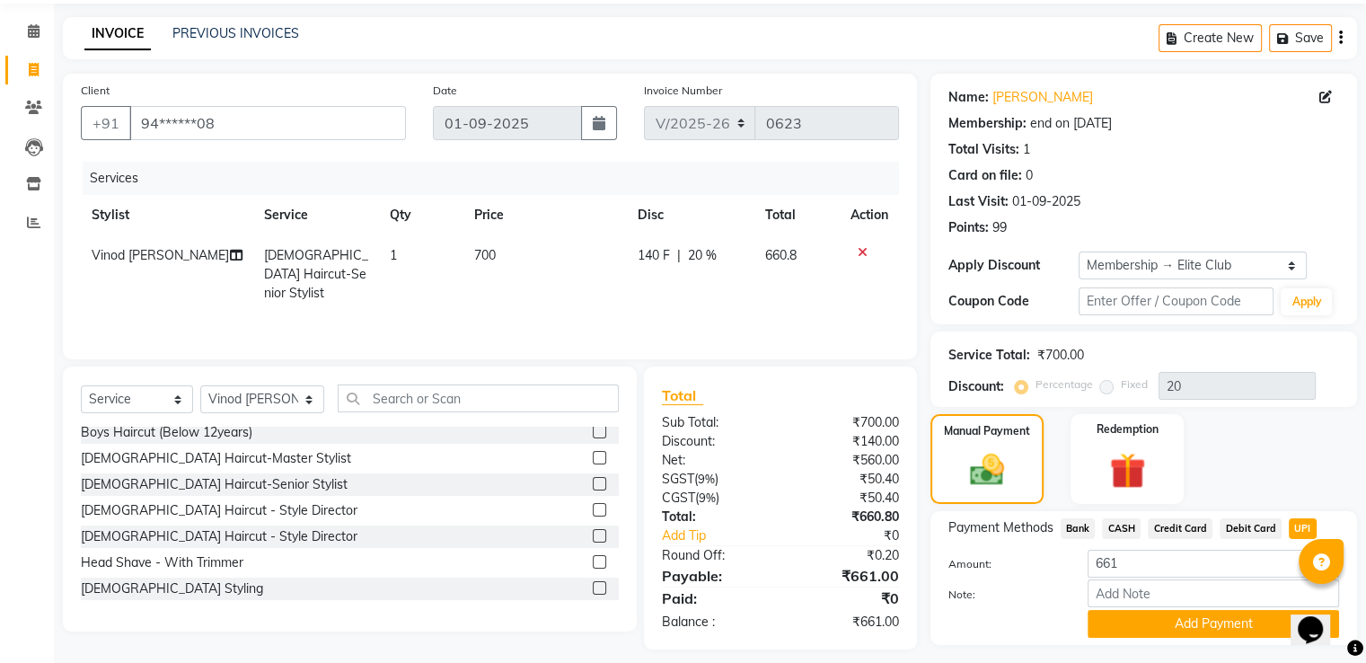
scroll to position [108, 0]
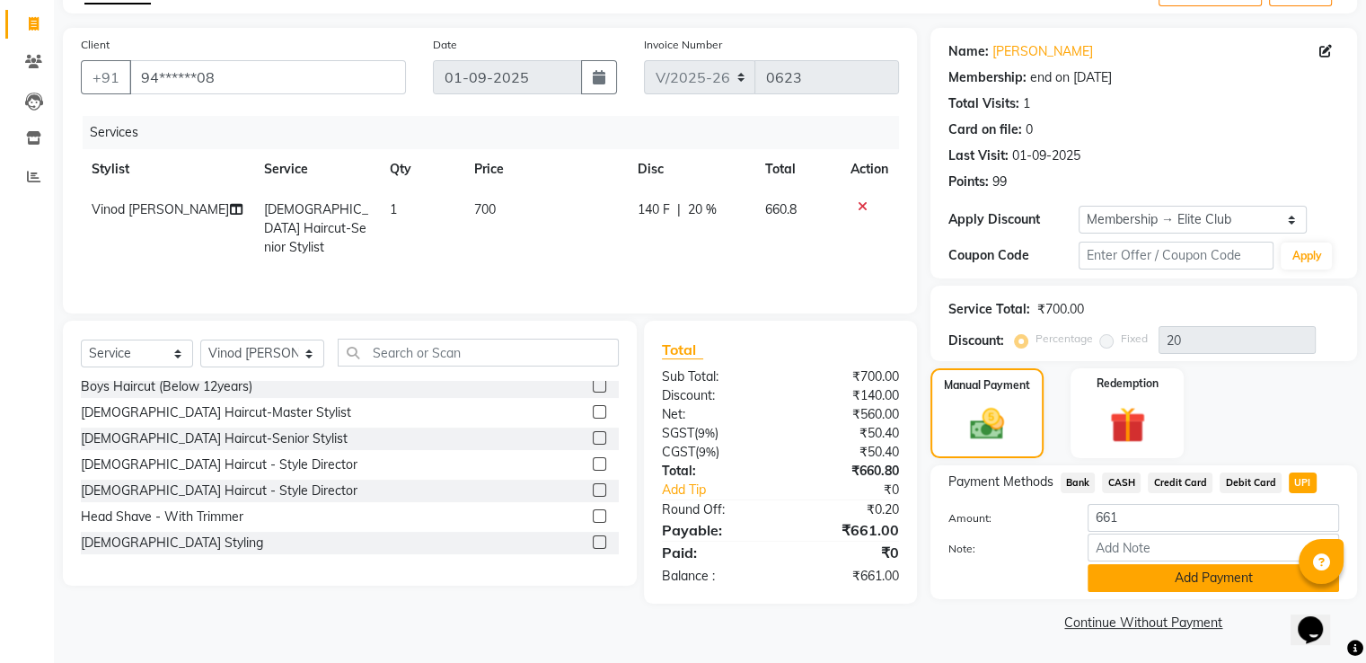
click at [1210, 574] on button "Add Payment" at bounding box center [1212, 578] width 251 height 28
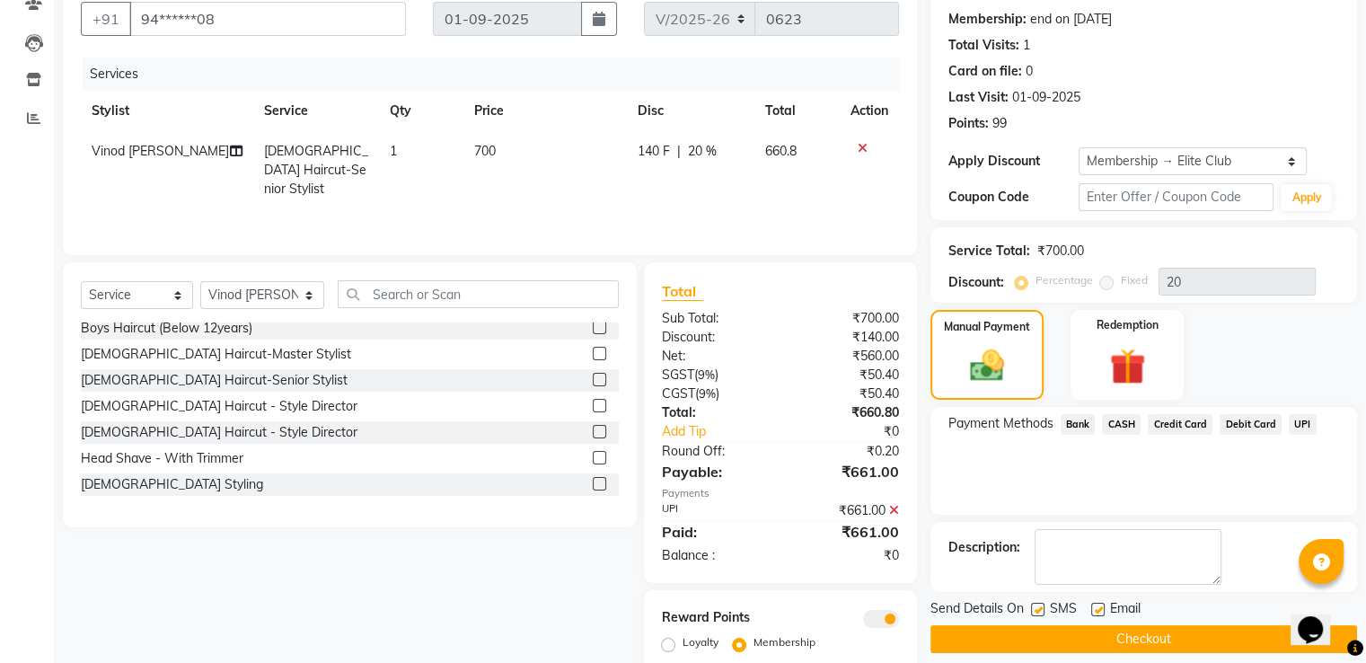
scroll to position [230, 0]
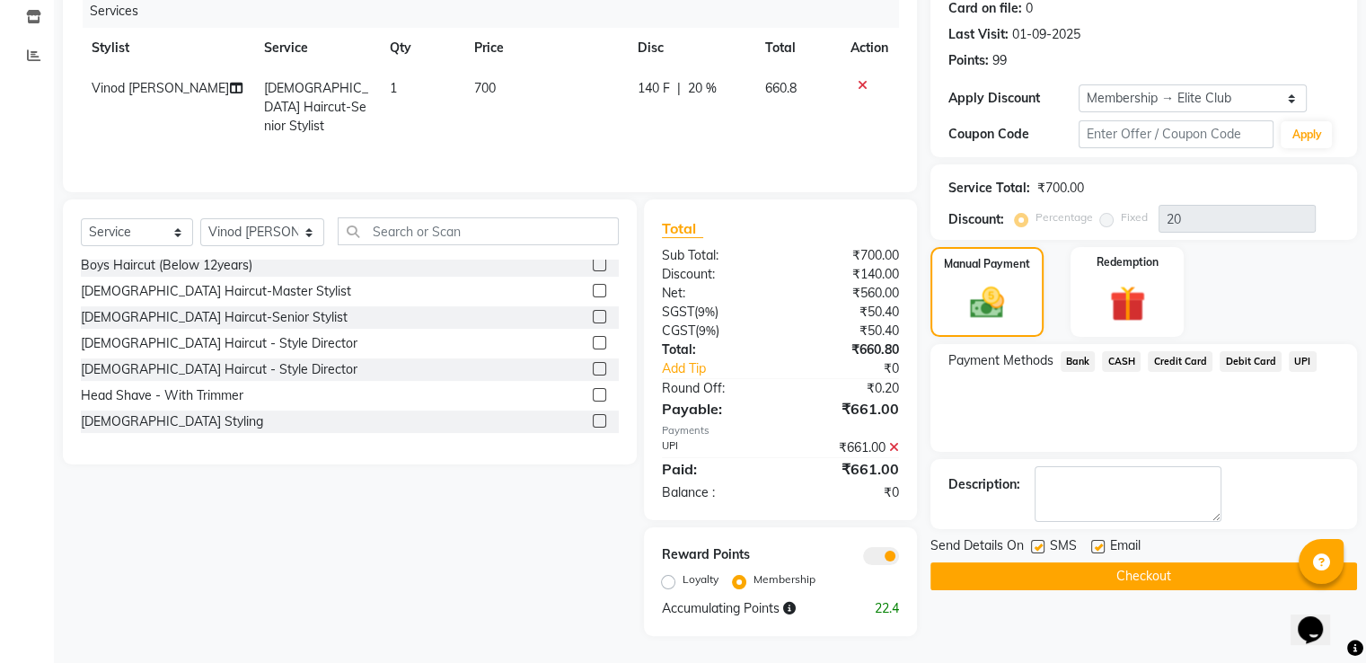
click at [1101, 574] on button "Checkout" at bounding box center [1143, 576] width 426 height 28
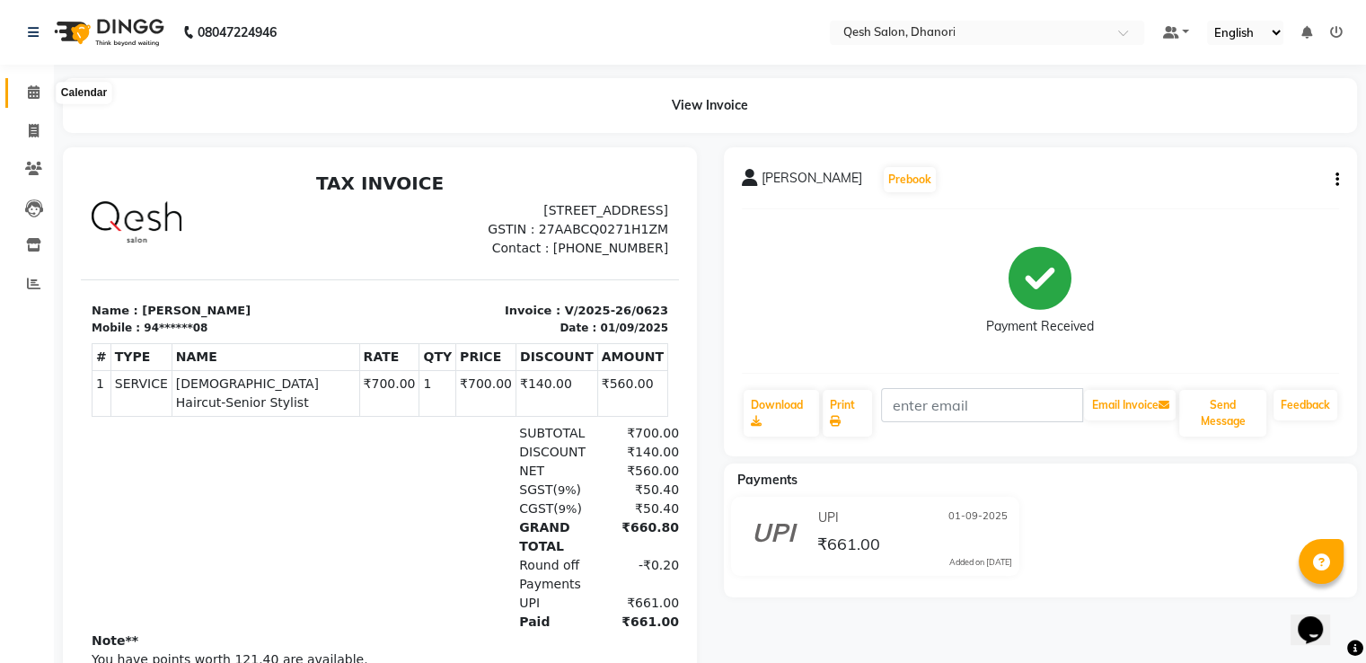
click at [29, 91] on icon at bounding box center [34, 91] width 12 height 13
